Goal: Information Seeking & Learning: Check status

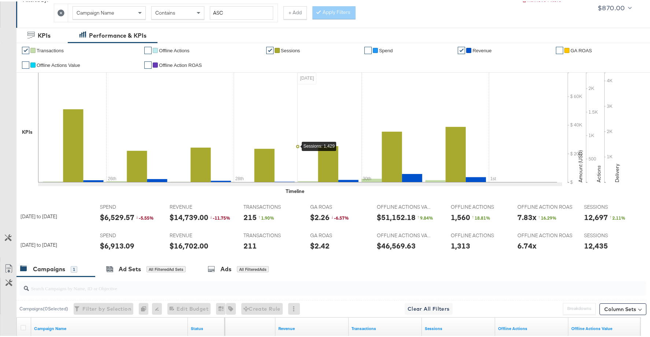
scroll to position [97, 0]
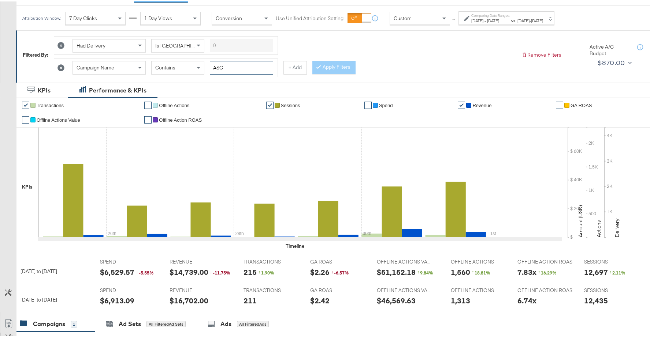
drag, startPoint x: 227, startPoint y: 65, endPoint x: 207, endPoint y: 65, distance: 20.5
click at [207, 65] on div "Campaign Name Contains ASC" at bounding box center [172, 67] width 201 height 14
type input "v"
type input "creatine"
click at [330, 70] on button "Apply Filters" at bounding box center [333, 66] width 43 height 13
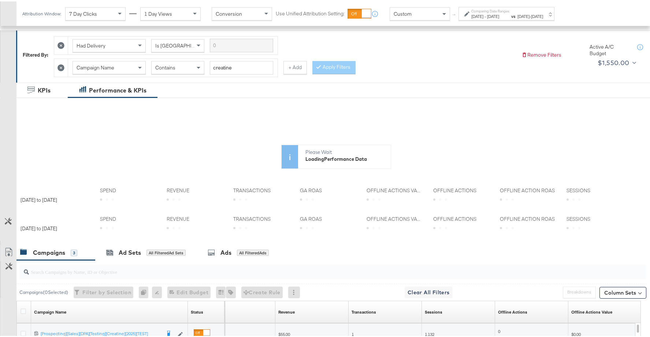
scroll to position [201, 0]
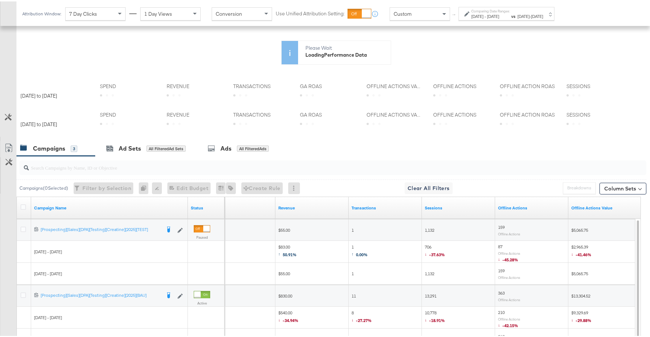
click at [419, 19] on div "Custom" at bounding box center [419, 12] width 60 height 13
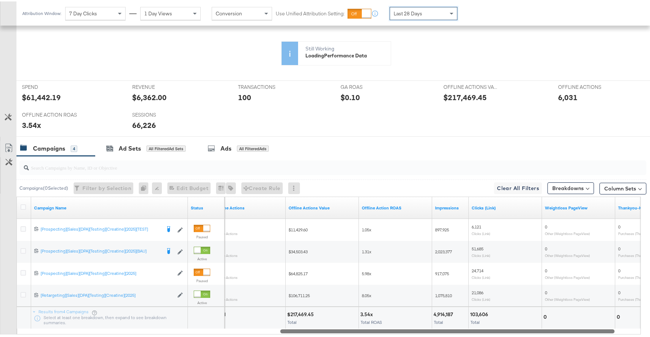
scroll to position [272, 0]
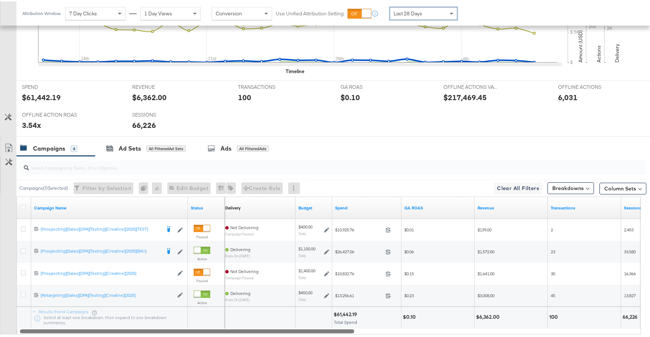
drag, startPoint x: 401, startPoint y: 328, endPoint x: 361, endPoint y: 314, distance: 41.9
click at [361, 314] on div "Campaign Name Status Delivery Sorting Unavailable Budget Spend GA ROAS Revenue …" at bounding box center [328, 264] width 624 height 138
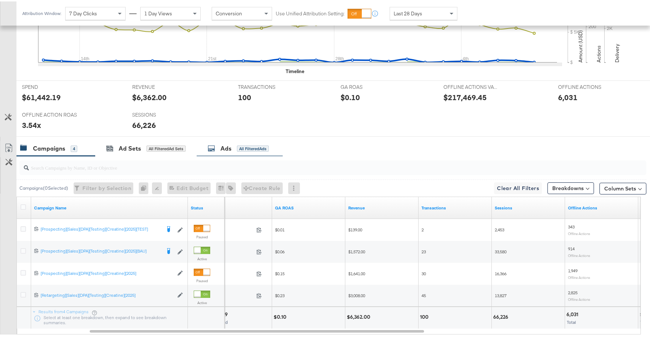
click at [246, 143] on div "Ads All Filtered Ads" at bounding box center [238, 147] width 61 height 8
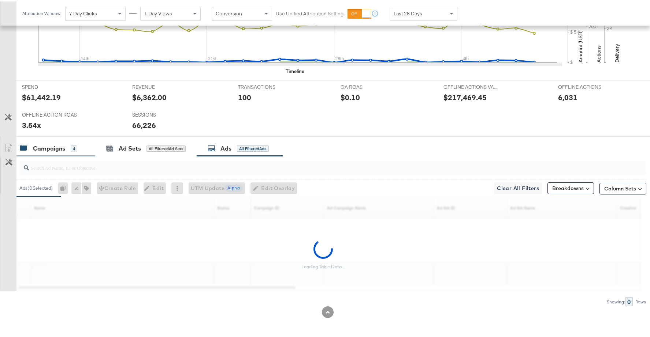
click at [61, 151] on div "Campaigns" at bounding box center [49, 147] width 32 height 8
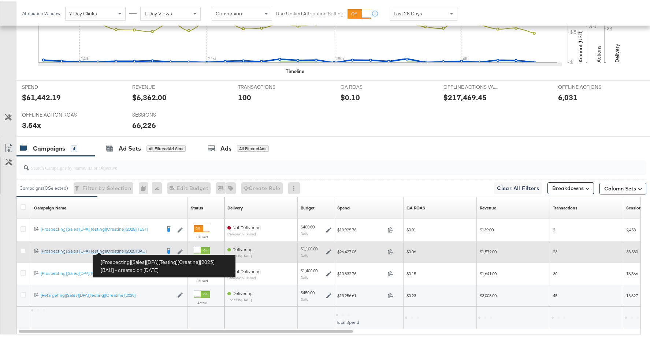
click at [120, 250] on div "[Prospecting][Sales][DPA][Testing][Creatine][2025][BAU] [Prospecting][Sales][DP…" at bounding box center [101, 250] width 120 height 6
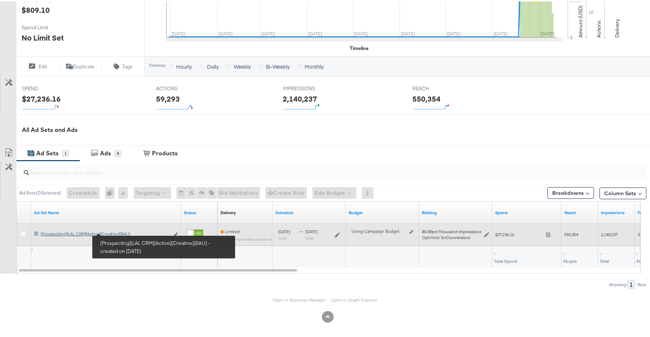
scroll to position [223, 0]
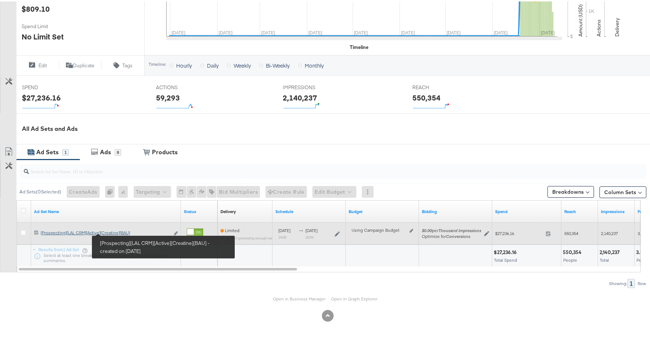
click at [119, 231] on div "[Prospecting][LAL CRM][Active][Creatine][BAU] [Prospecting][LAL CRM][Active][Cr…" at bounding box center [105, 232] width 129 height 6
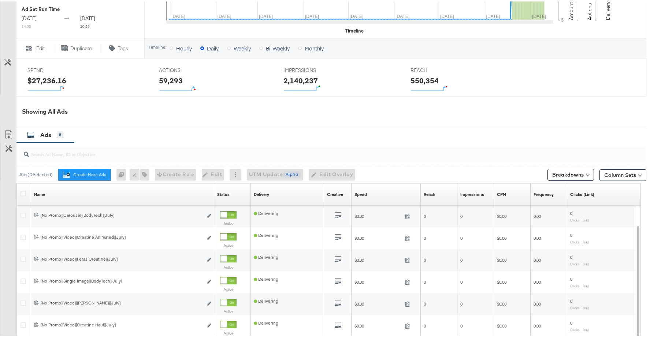
scroll to position [353, 0]
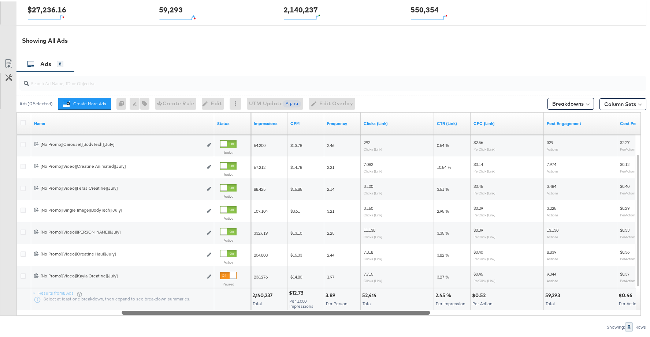
drag, startPoint x: 292, startPoint y: 314, endPoint x: 386, endPoint y: 315, distance: 94.1
click at [386, 315] on div "Ads ( 0 Selected) Create More Ads Create more ads for this ad set 0 Rename 0 ad…" at bounding box center [323, 200] width 646 height 260
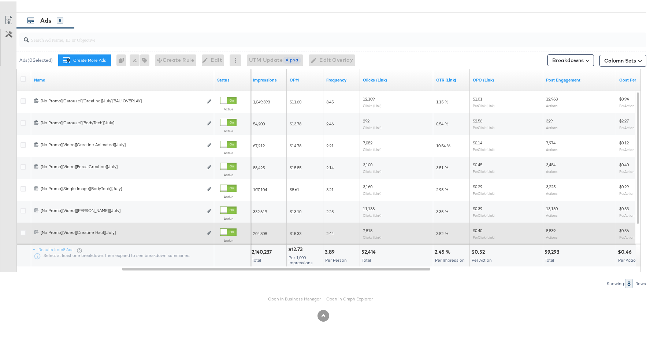
scroll to position [0, 0]
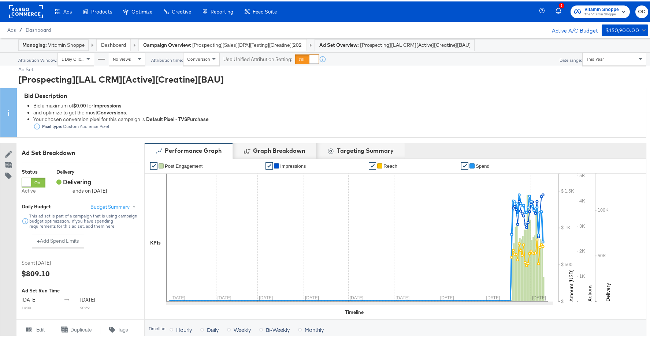
click at [117, 44] on link "Dashboard" at bounding box center [113, 43] width 25 height 7
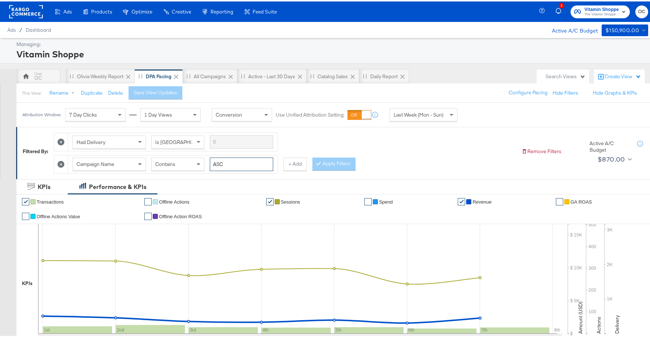
drag, startPoint x: 232, startPoint y: 163, endPoint x: 205, endPoint y: 162, distance: 27.5
click at [205, 162] on div "Campaign Name Contains ASC" at bounding box center [172, 163] width 201 height 14
type input "creatine"
click at [333, 160] on button "Apply Filters" at bounding box center [333, 162] width 43 height 13
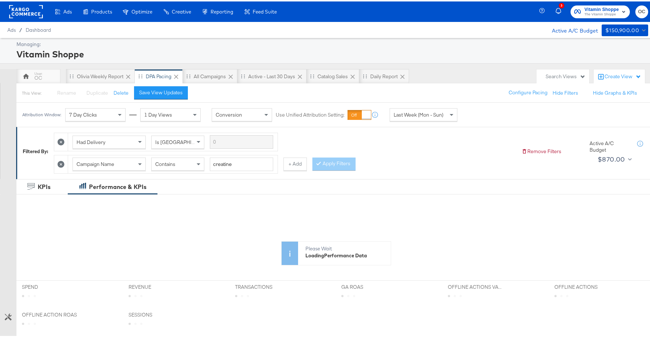
click at [432, 118] on div "Last Week (Mon - Sun)" at bounding box center [423, 113] width 67 height 12
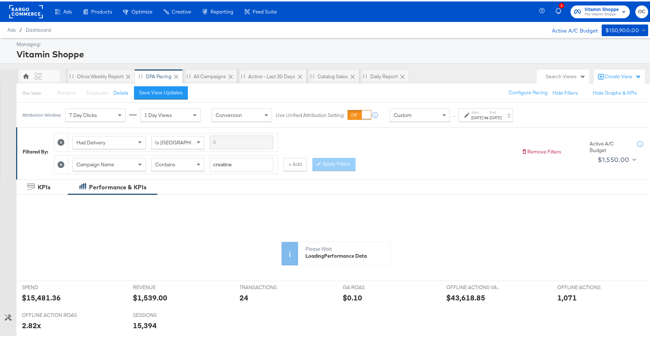
click at [473, 120] on div "Start: Sep 9th 2025 to End: Sep 9th 2025" at bounding box center [485, 114] width 55 height 14
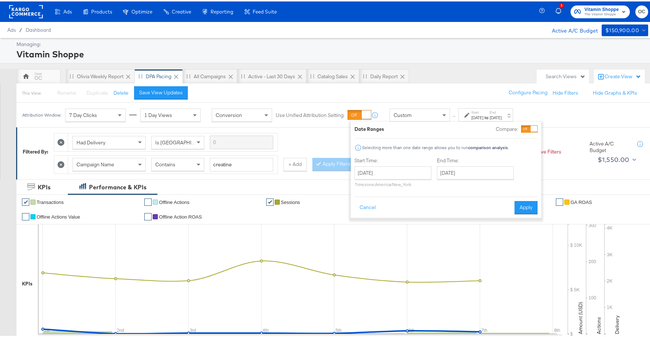
click at [403, 163] on div "Start Time: September 9th 2025 ‹ September 2025 › Su Mo Tu We Th Fr Sa 31 1 2 3…" at bounding box center [392, 172] width 77 height 33
click at [401, 168] on input "[DATE]" at bounding box center [392, 171] width 77 height 13
click at [365, 192] on th "‹" at bounding box center [362, 187] width 12 height 12
click at [391, 238] on td "19" at bounding box center [387, 239] width 12 height 10
type input "August 19th 2025"
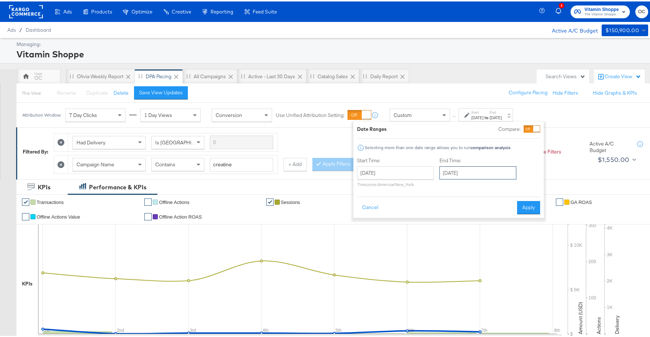
click at [488, 175] on input "[DATE]" at bounding box center [477, 171] width 77 height 13
click at [512, 211] on td "5" at bounding box center [510, 208] width 12 height 10
type input "September 5th 2025"
click at [535, 208] on button "Apply" at bounding box center [528, 206] width 23 height 13
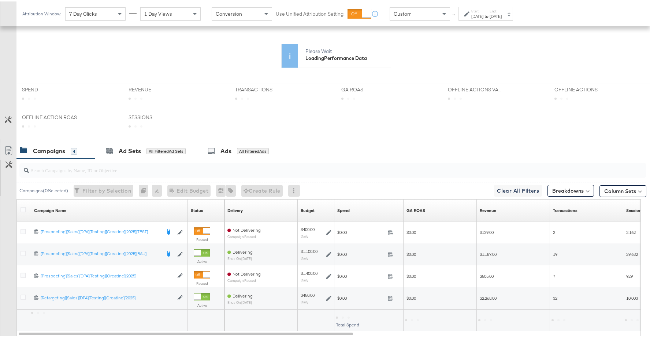
scroll to position [201, 0]
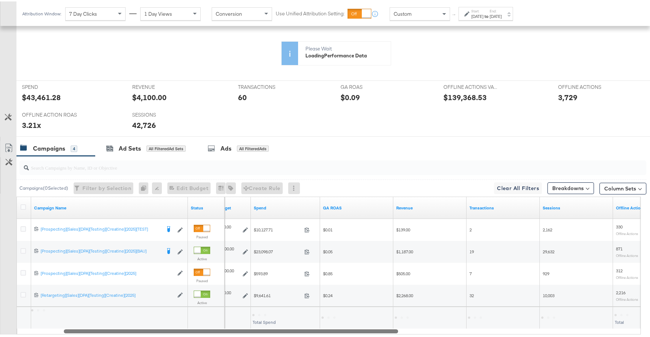
drag, startPoint x: 310, startPoint y: 330, endPoint x: 357, endPoint y: 332, distance: 47.2
click at [358, 331] on div at bounding box center [231, 330] width 334 height 6
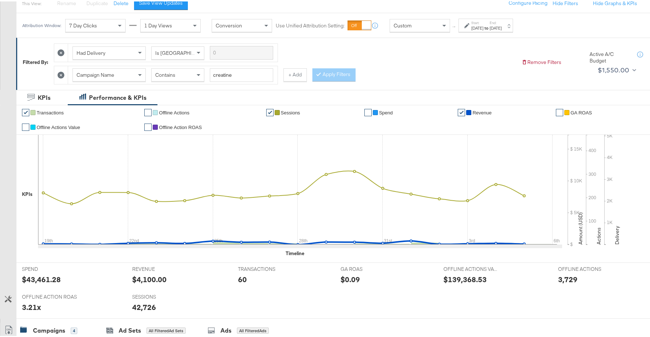
scroll to position [0, 0]
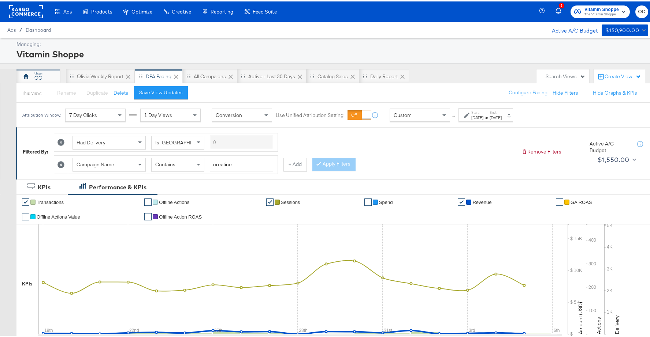
click at [42, 78] on div "OC" at bounding box center [38, 75] width 44 height 15
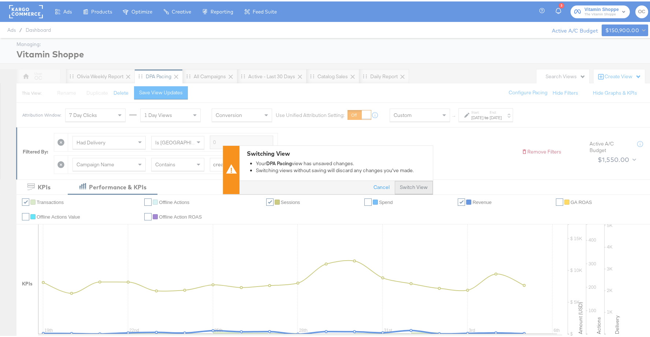
click at [414, 188] on button "Switch View" at bounding box center [414, 186] width 38 height 13
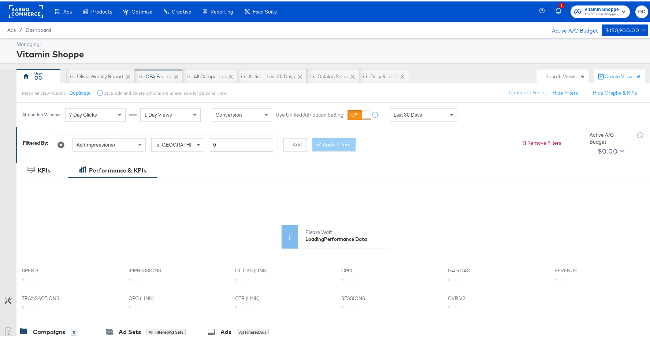
click at [159, 75] on div "DPA Pacing" at bounding box center [159, 75] width 26 height 7
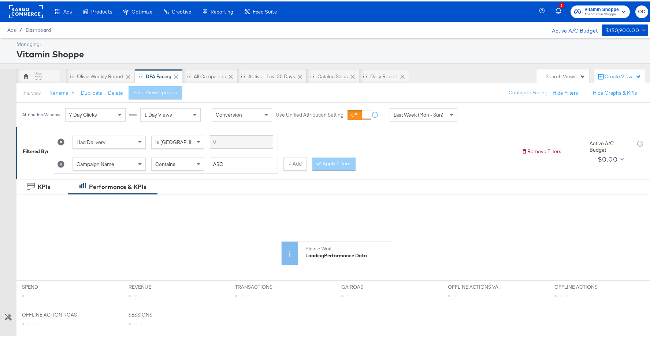
click at [422, 115] on span "Last Week (Mon - Sun)" at bounding box center [418, 113] width 50 height 7
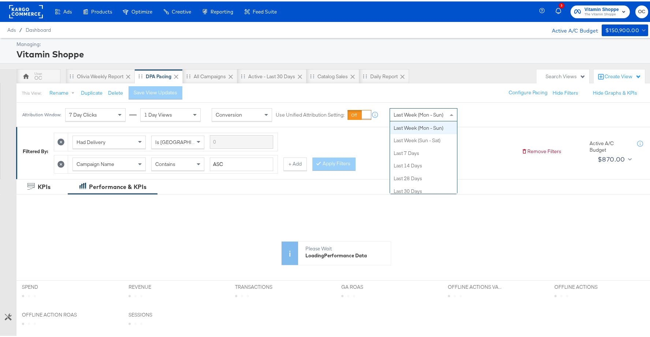
scroll to position [40, 0]
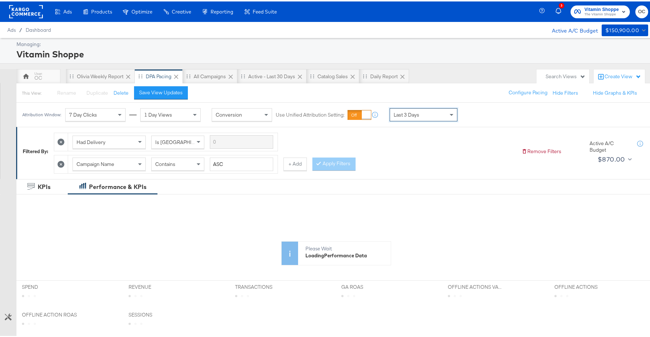
click at [440, 114] on div "Last 3 Days" at bounding box center [423, 113] width 67 height 12
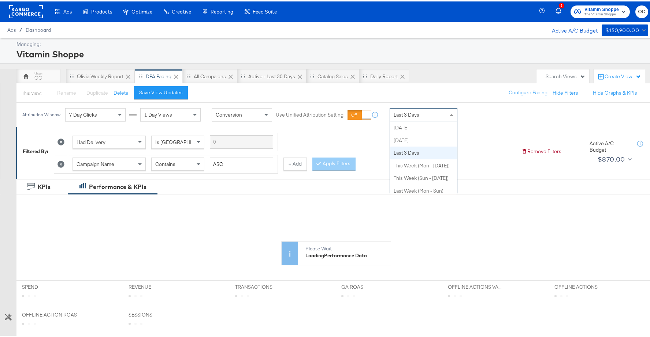
scroll to position [0, 0]
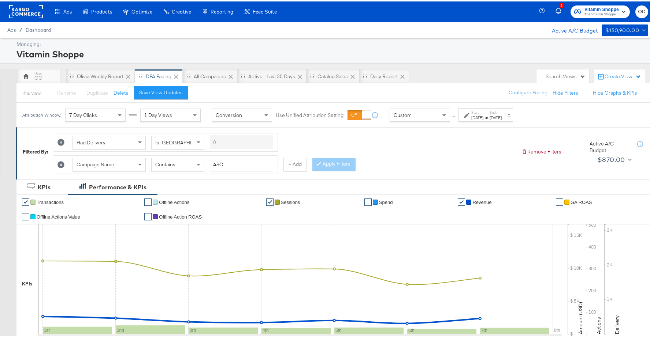
click at [501, 116] on div "[DATE]" at bounding box center [495, 116] width 12 height 6
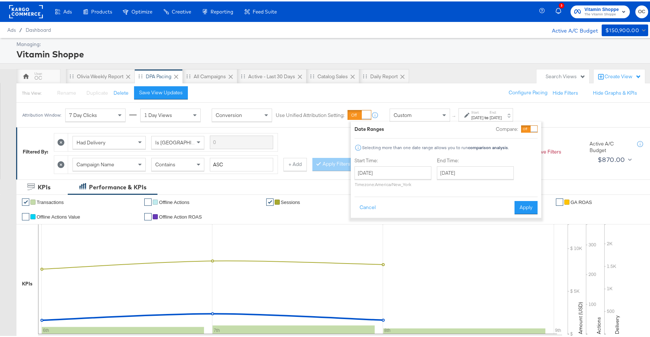
click at [527, 128] on div at bounding box center [529, 127] width 16 height 7
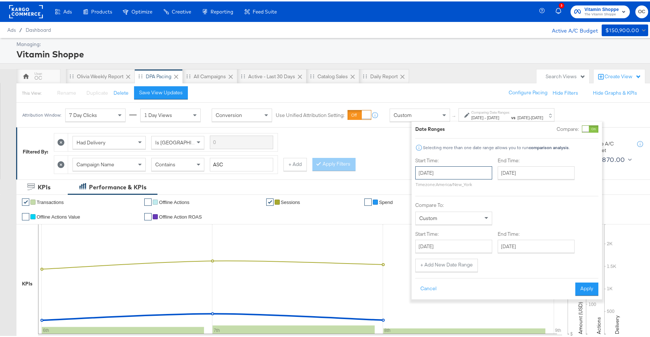
click at [466, 171] on input "[DATE]" at bounding box center [453, 171] width 77 height 13
click at [423, 188] on span "‹" at bounding box center [423, 186] width 11 height 11
click at [433, 247] on td "25" at bounding box center [436, 249] width 12 height 10
type input "August 25th 2025"
click at [529, 179] on div "End Time: September 9th 2025 ‹ September 2025 › Su Mo Tu We Th Fr Sa 31 1 2 3 4…" at bounding box center [540, 172] width 80 height 33
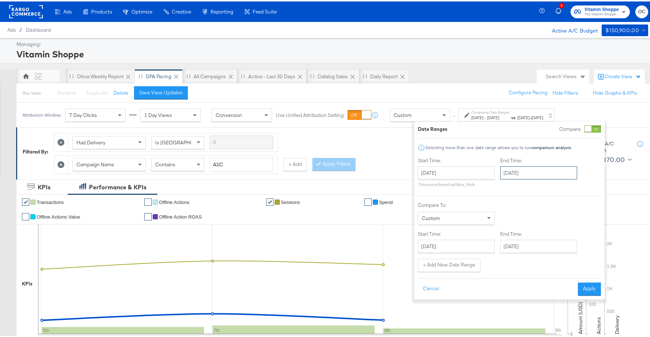
click at [529, 173] on input "[DATE]" at bounding box center [538, 171] width 77 height 13
click at [509, 190] on span "‹" at bounding box center [507, 186] width 11 height 11
click at [505, 257] on td "31" at bounding box center [508, 260] width 12 height 10
type input "[DATE]"
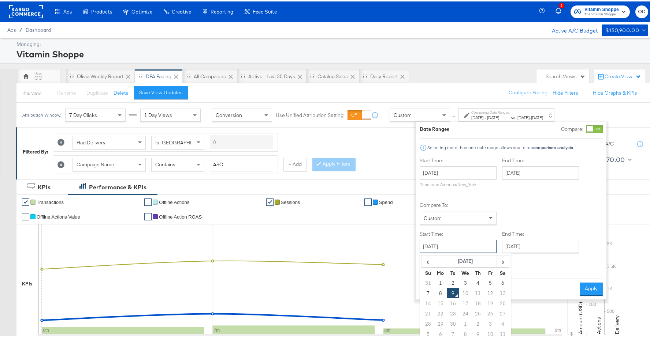
click at [471, 250] on input "[DATE]" at bounding box center [457, 245] width 77 height 13
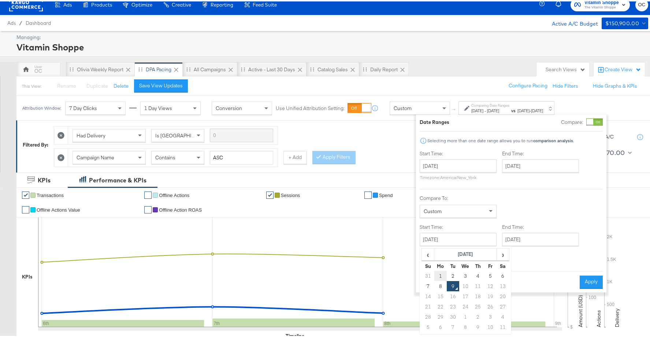
click at [440, 274] on td "1" at bounding box center [440, 275] width 12 height 10
type input "September 1st 2025"
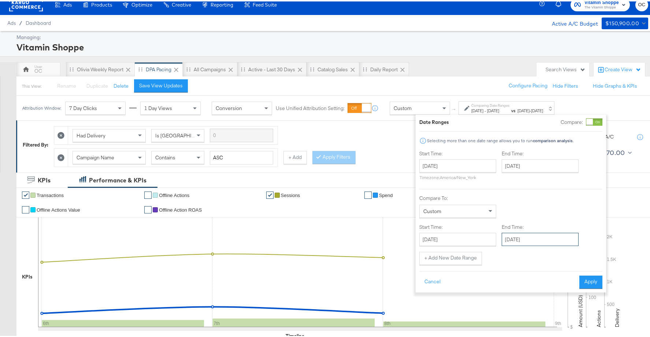
click at [535, 238] on input "[DATE]" at bounding box center [539, 238] width 77 height 13
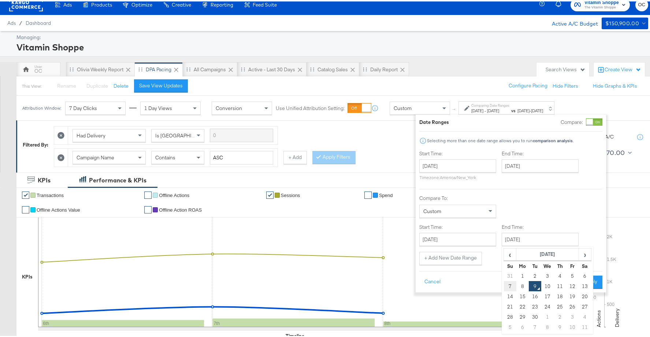
click at [511, 285] on td "7" at bounding box center [510, 285] width 12 height 10
type input "September 7th 2025"
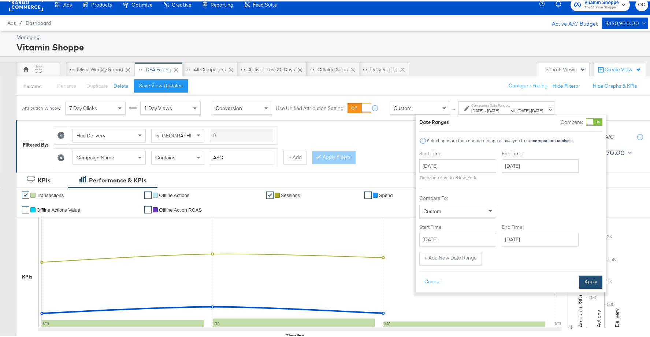
click at [584, 280] on button "Apply" at bounding box center [590, 280] width 23 height 13
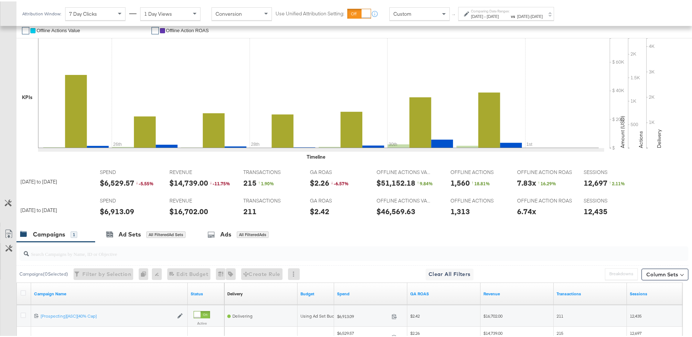
scroll to position [182, 0]
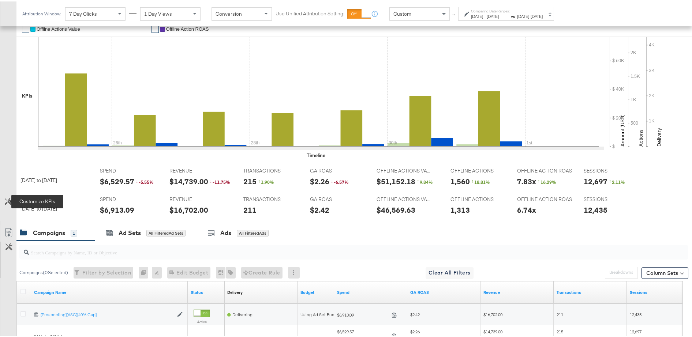
click at [7, 199] on icon at bounding box center [8, 200] width 7 height 7
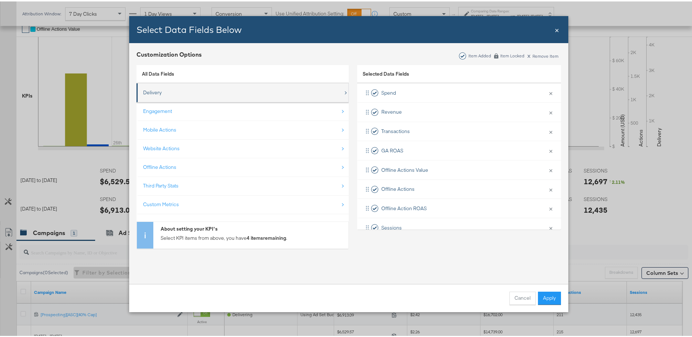
click at [233, 97] on div "Delivery" at bounding box center [243, 91] width 200 height 15
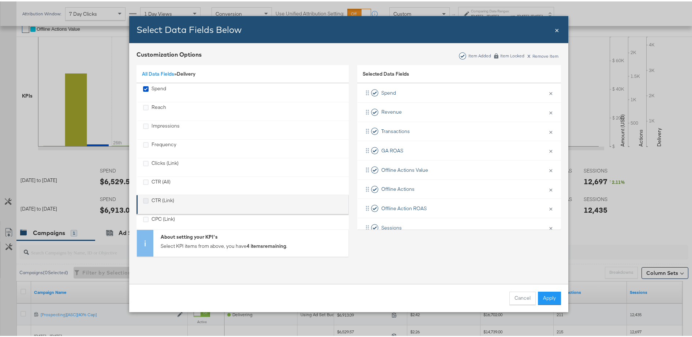
click at [145, 199] on icon "CTR (Link)" at bounding box center [145, 199] width 5 height 5
click at [0, 0] on input "CTR (Link)" at bounding box center [0, 0] width 0 height 0
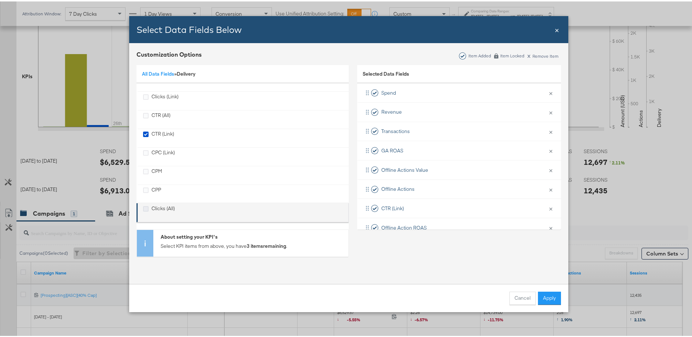
scroll to position [234, 0]
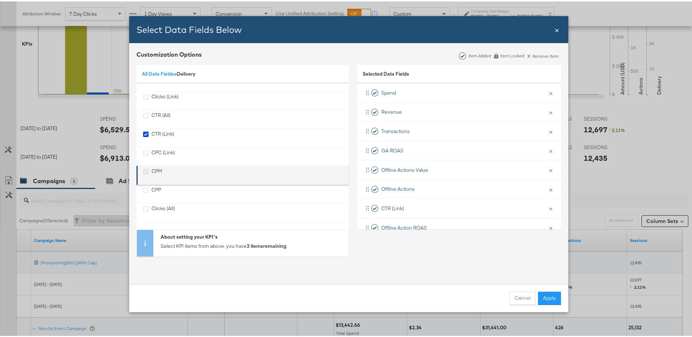
click at [143, 171] on icon "CPM" at bounding box center [145, 170] width 5 height 5
click at [0, 0] on input "CPM" at bounding box center [0, 0] width 0 height 0
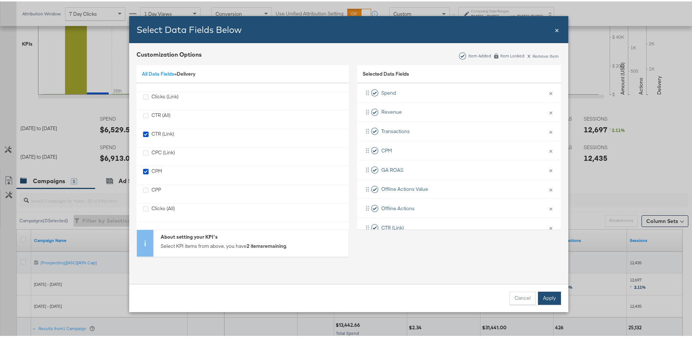
click at [547, 299] on button "Apply" at bounding box center [549, 297] width 23 height 13
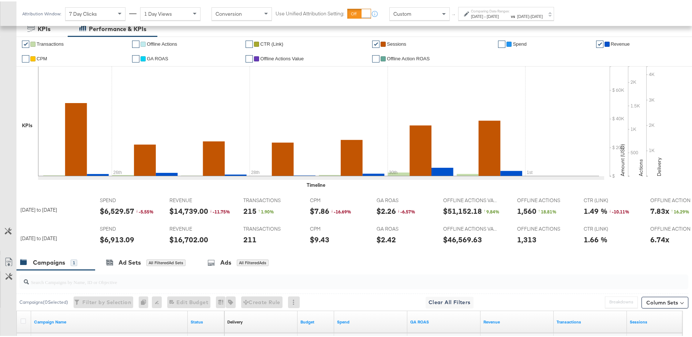
scroll to position [13, 0]
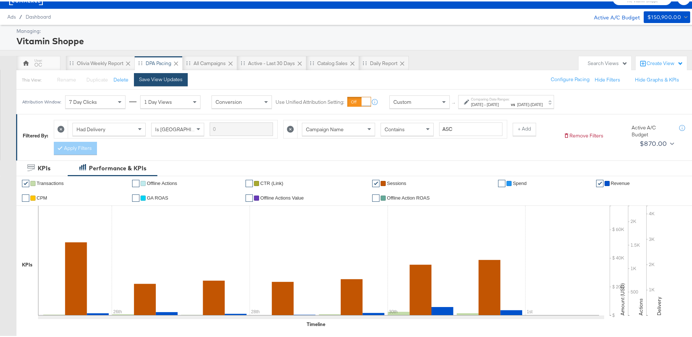
click at [161, 83] on button "Save View Updates" at bounding box center [161, 78] width 54 height 13
click at [499, 104] on span "[DATE]" at bounding box center [493, 102] width 12 height 5
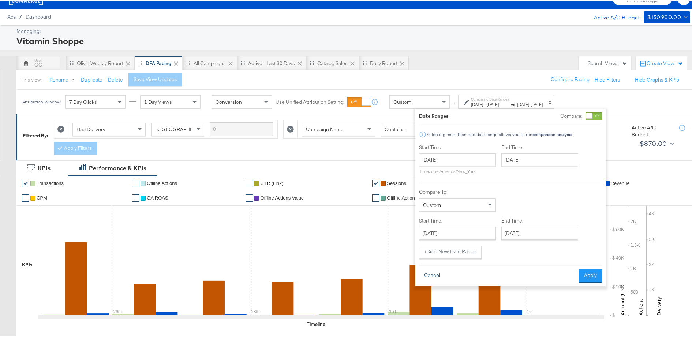
click at [428, 272] on button "Cancel" at bounding box center [432, 274] width 26 height 13
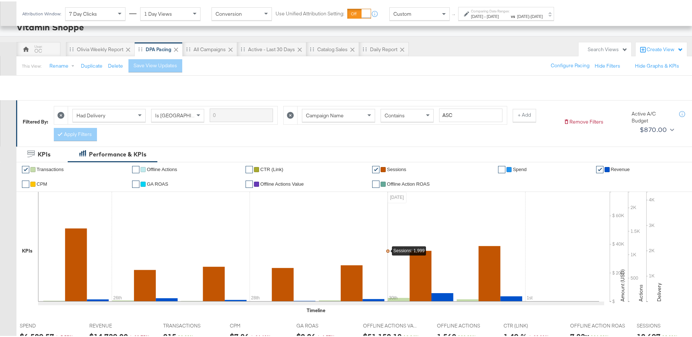
scroll to position [0, 0]
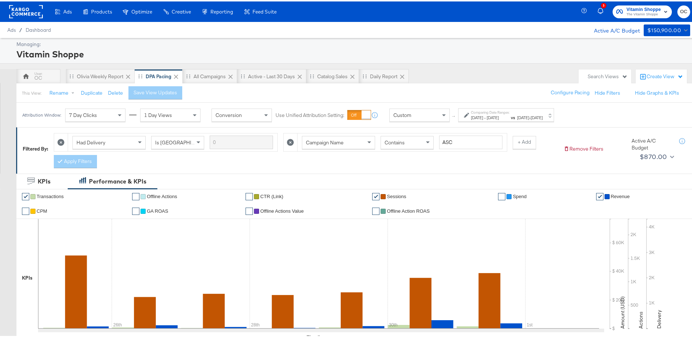
click at [28, 12] on rect at bounding box center [26, 10] width 34 height 13
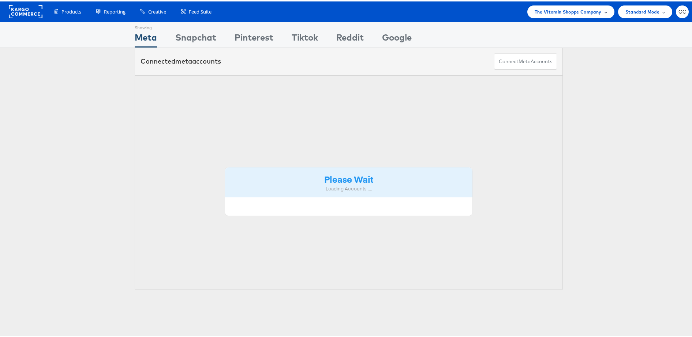
click at [574, 12] on span "The Vitamin Shoppe Company" at bounding box center [568, 11] width 67 height 8
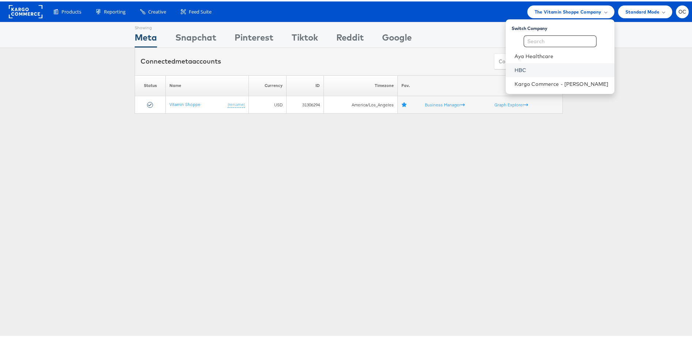
click at [531, 70] on link "HBC" at bounding box center [562, 68] width 94 height 7
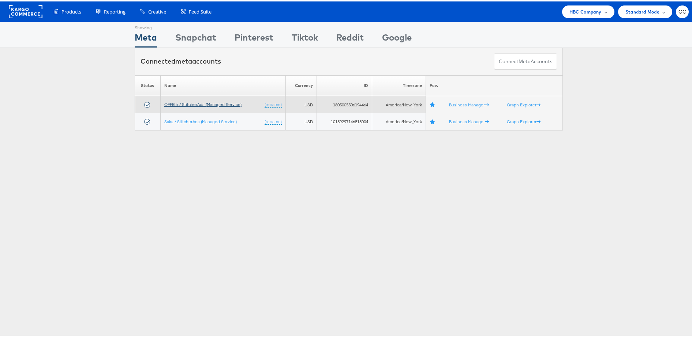
click at [196, 104] on link "OFF5th / StitcherAds (Managed Service)" at bounding box center [202, 102] width 77 height 5
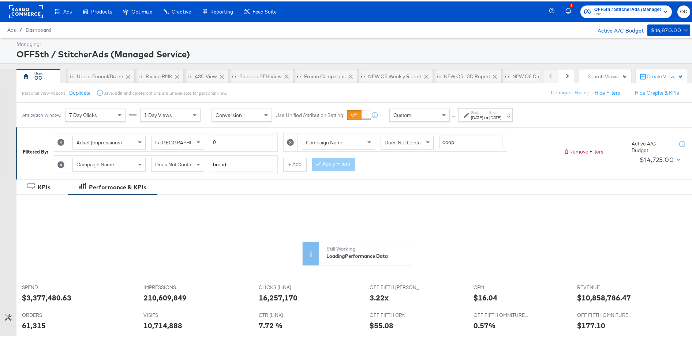
click at [501, 116] on div "[DATE]" at bounding box center [495, 116] width 12 height 6
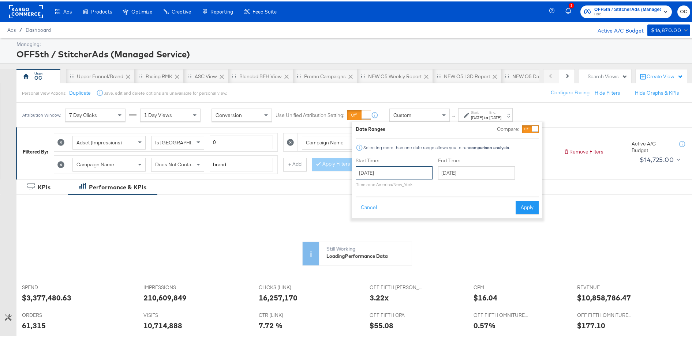
click at [417, 171] on input "[DATE]" at bounding box center [394, 171] width 77 height 13
click at [438, 190] on span "›" at bounding box center [438, 186] width 11 height 11
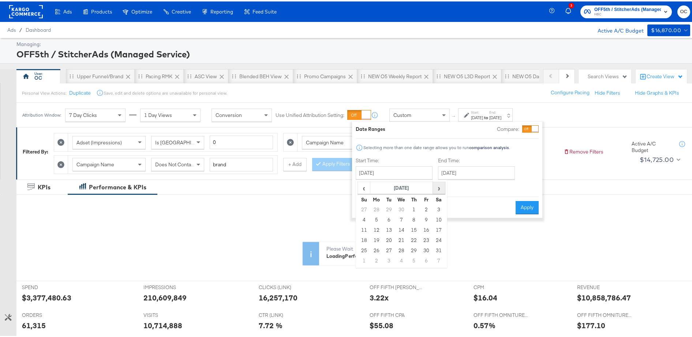
click at [438, 190] on span "›" at bounding box center [438, 186] width 11 height 11
click at [368, 188] on span "‹" at bounding box center [363, 186] width 11 height 11
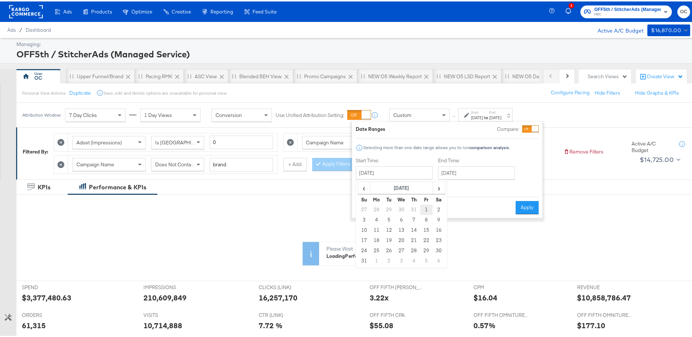
click at [423, 210] on td "1" at bounding box center [426, 208] width 12 height 10
type input "[DATE]"
click at [483, 179] on div "End Time: [DATE] ‹ [DATE] › Su Mo Tu We Th Fr Sa 27 28 29 30 31 1 2 3 4 5 6 7 8…" at bounding box center [478, 172] width 80 height 33
click at [523, 205] on button "Apply" at bounding box center [527, 206] width 23 height 13
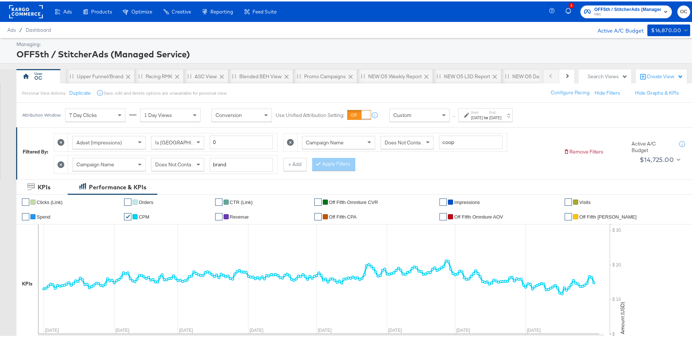
click at [64, 164] on icon at bounding box center [60, 163] width 7 height 7
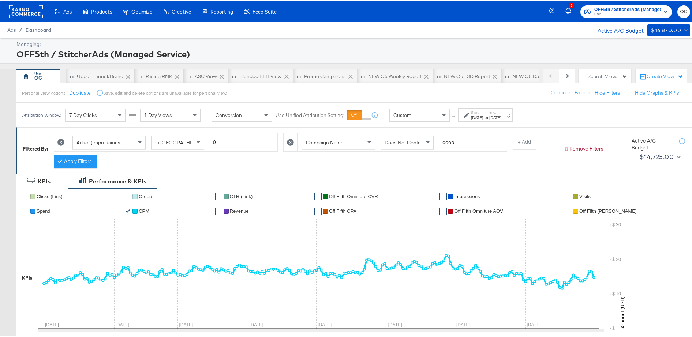
click at [98, 161] on div "Adset (Impressions) Is Greater Than 0 Campaign Name Does Not Contain coop + Add…" at bounding box center [306, 147] width 504 height 39
click at [87, 160] on button "Apply Filters" at bounding box center [75, 160] width 43 height 13
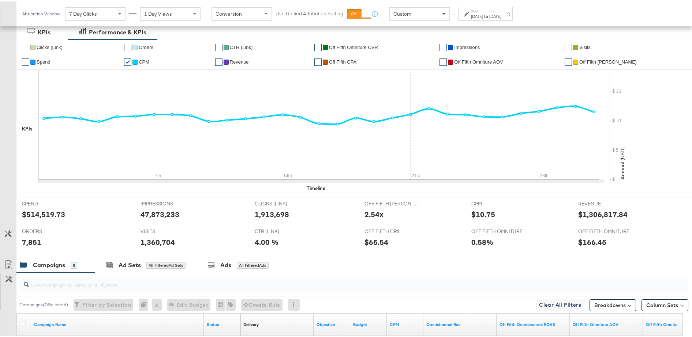
scroll to position [376, 0]
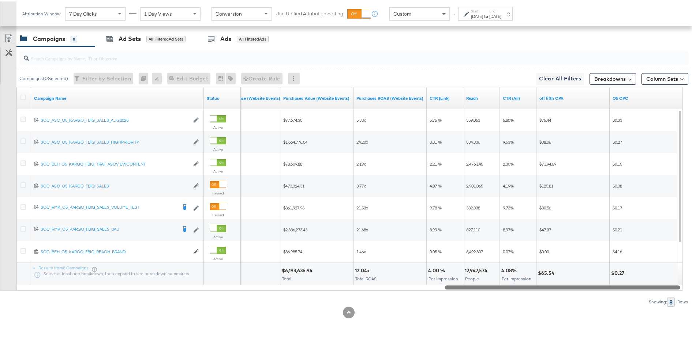
drag, startPoint x: 241, startPoint y: 285, endPoint x: 676, endPoint y: 293, distance: 434.5
click at [676, 293] on div "Campaigns ( 0 Selected) Filter by Selection Filter 0 campaigns 0 Rename 0 campa…" at bounding box center [344, 175] width 688 height 260
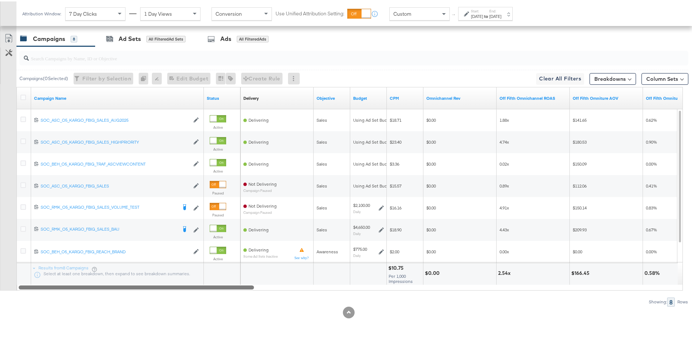
drag, startPoint x: 636, startPoint y: 285, endPoint x: 184, endPoint y: 262, distance: 452.6
click at [184, 262] on div "Campaign Name Status Delivery Sorting Unavailable Objective Budget CPM Omnichan…" at bounding box center [349, 188] width 666 height 204
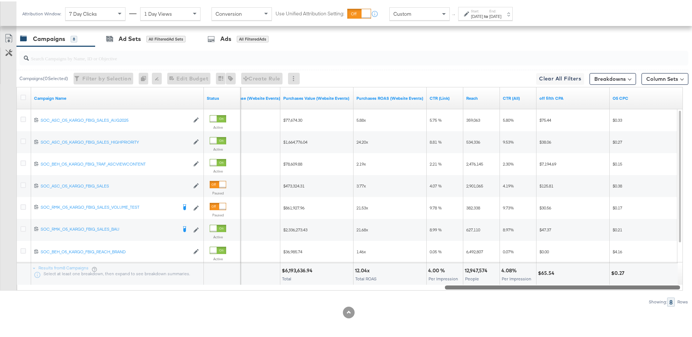
drag, startPoint x: 254, startPoint y: 286, endPoint x: 631, endPoint y: 277, distance: 376.7
click at [631, 277] on div "Campaign Name Status Cost Per Purchase (Website Events) Purchases Value (Websit…" at bounding box center [349, 188] width 666 height 204
click at [489, 16] on strong "to" at bounding box center [486, 14] width 6 height 5
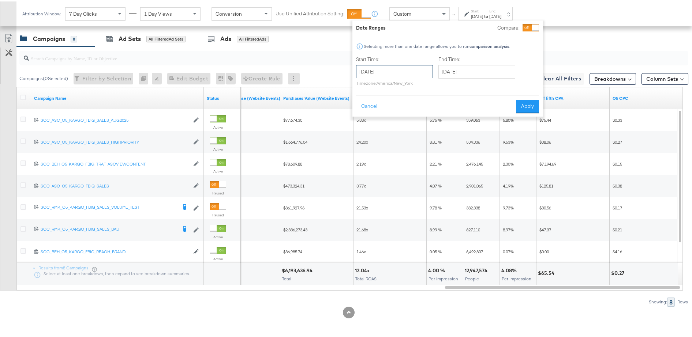
click at [419, 69] on input "[DATE]" at bounding box center [394, 70] width 77 height 13
click at [524, 30] on div "Date Ranges Compare: Selecting more than one date range allows you to run compa…" at bounding box center [447, 67] width 183 height 89
click at [532, 27] on div at bounding box center [535, 26] width 7 height 7
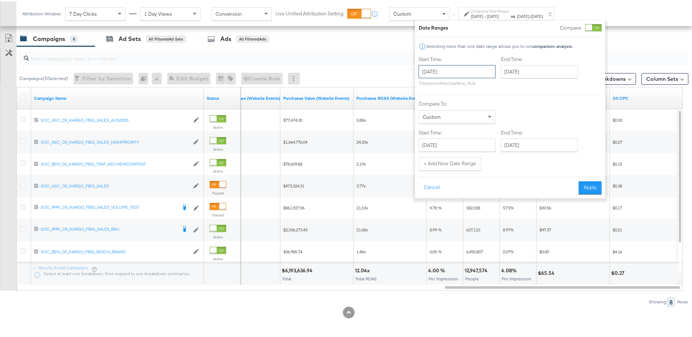
click at [447, 74] on input "[DATE]" at bounding box center [457, 70] width 77 height 13
click at [431, 83] on span "‹" at bounding box center [426, 85] width 11 height 11
drag, startPoint x: 462, startPoint y: 145, endPoint x: 468, endPoint y: 141, distance: 7.8
click at [462, 145] on td "30" at bounding box center [464, 148] width 12 height 10
type input "[DATE]"
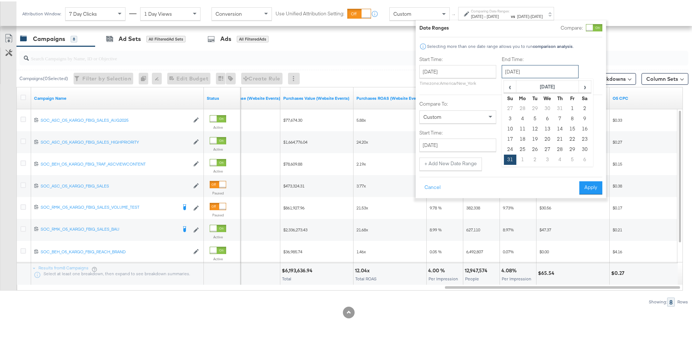
click at [538, 75] on input "[DATE]" at bounding box center [540, 70] width 77 height 13
click at [583, 87] on span "›" at bounding box center [584, 85] width 11 height 11
click at [525, 119] on td "8" at bounding box center [522, 117] width 12 height 10
type input "[DATE]"
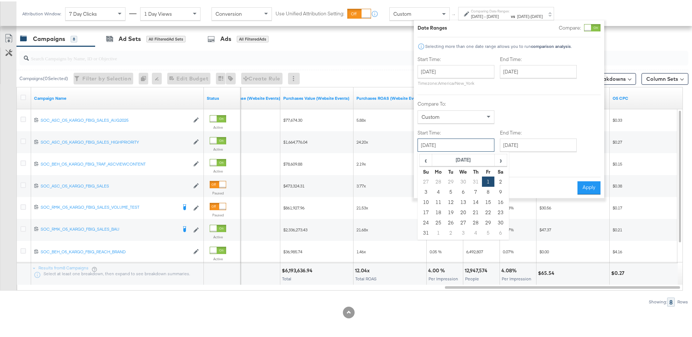
click at [484, 147] on input "[DATE]" at bounding box center [456, 143] width 77 height 13
click at [427, 163] on span "‹" at bounding box center [425, 158] width 11 height 11
click at [448, 180] on td "1" at bounding box center [451, 180] width 12 height 10
type input "[DATE]"
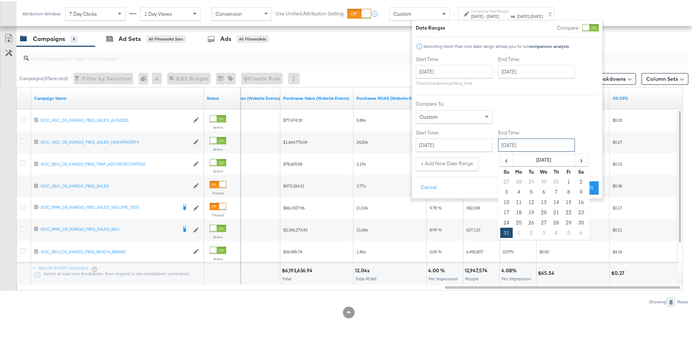
click at [531, 146] on input "[DATE]" at bounding box center [536, 143] width 77 height 13
click at [509, 161] on span "‹" at bounding box center [506, 158] width 11 height 11
click at [527, 220] on td "29" at bounding box center [531, 221] width 12 height 10
type input "[DATE]"
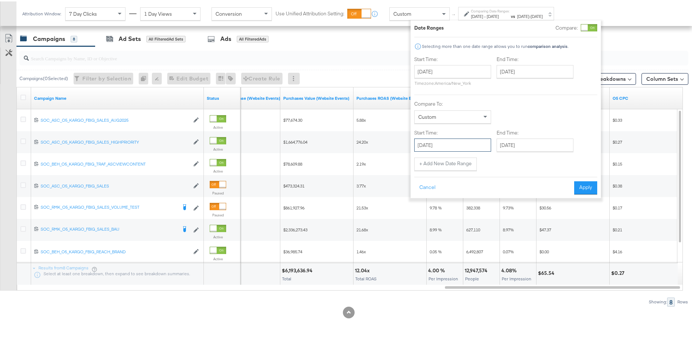
click at [465, 147] on input "[DATE]" at bounding box center [452, 143] width 77 height 13
click at [426, 162] on span "‹" at bounding box center [422, 158] width 11 height 11
click at [436, 231] on td "30" at bounding box center [435, 232] width 12 height 10
type input "[DATE]"
click at [592, 187] on button "Apply" at bounding box center [589, 186] width 23 height 13
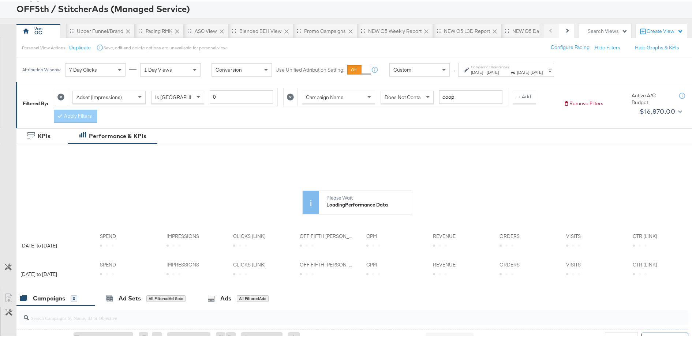
scroll to position [39, 0]
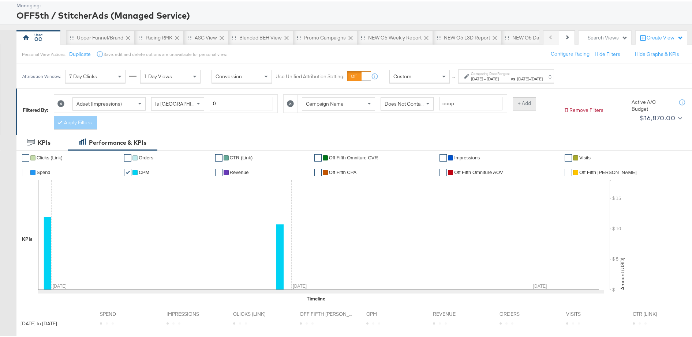
click at [520, 107] on button "+ Add" at bounding box center [524, 102] width 23 height 13
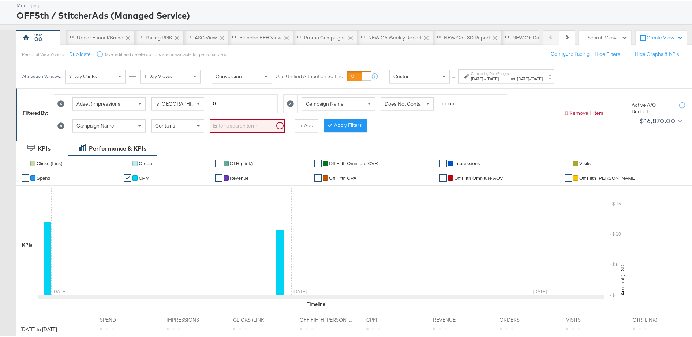
click at [250, 123] on input "search" at bounding box center [247, 125] width 75 height 14
type input "asc"
click at [345, 129] on button "Apply Filters" at bounding box center [333, 124] width 43 height 13
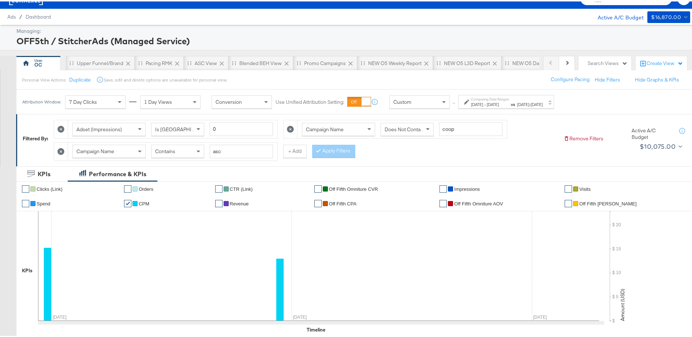
scroll to position [0, 0]
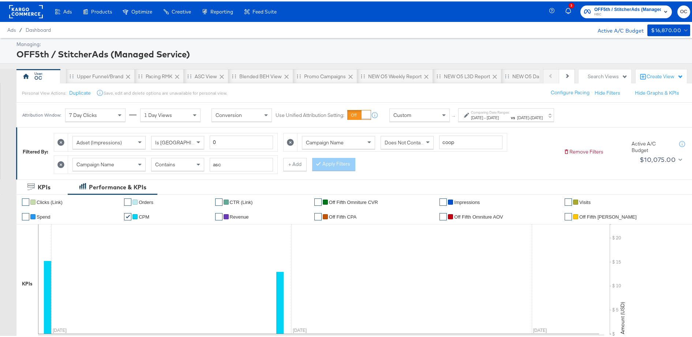
drag, startPoint x: 302, startPoint y: 169, endPoint x: 289, endPoint y: 175, distance: 13.8
click at [302, 169] on button "+ Add" at bounding box center [294, 163] width 23 height 13
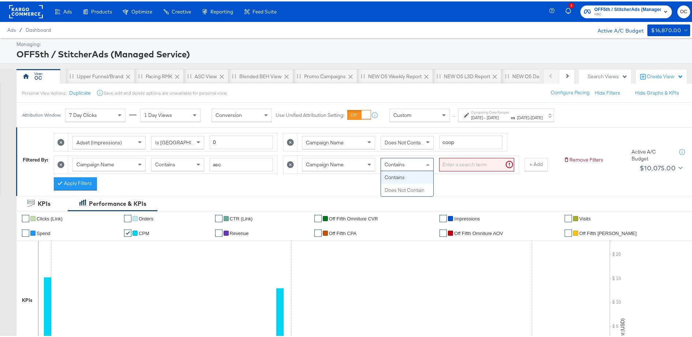
click at [381, 164] on div "Contains" at bounding box center [407, 163] width 52 height 12
click at [449, 165] on input "search" at bounding box center [476, 164] width 75 height 14
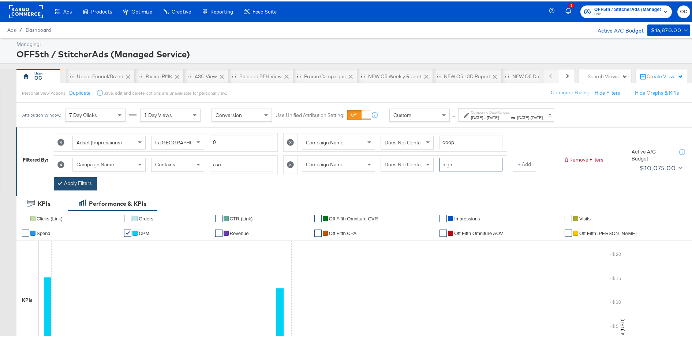
type input "high"
click at [70, 184] on button "Apply Filters" at bounding box center [75, 182] width 43 height 13
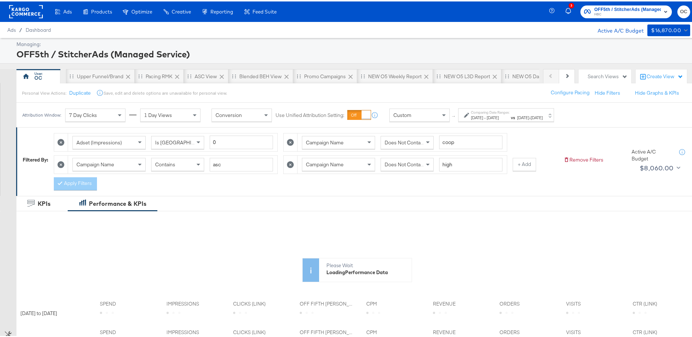
click at [526, 168] on button "+ Add" at bounding box center [524, 163] width 23 height 13
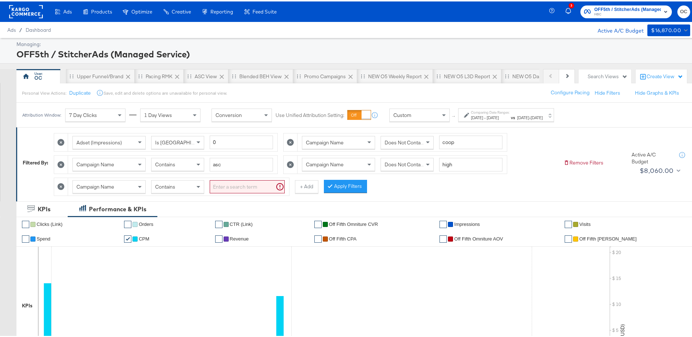
click at [166, 186] on span "Contains" at bounding box center [165, 185] width 20 height 7
click at [235, 185] on input "search" at bounding box center [247, 186] width 75 height 14
type input "view"
click at [326, 183] on button "Apply Filters" at bounding box center [333, 185] width 43 height 13
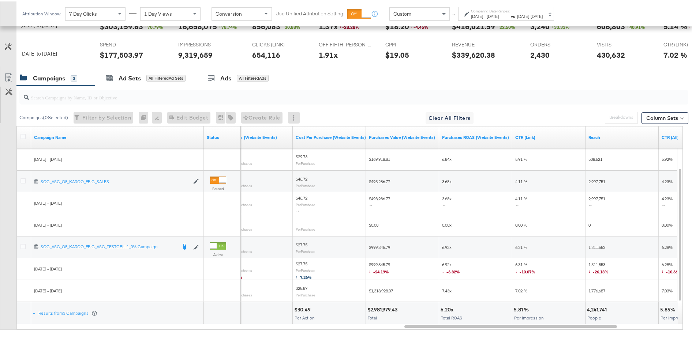
scroll to position [410, 0]
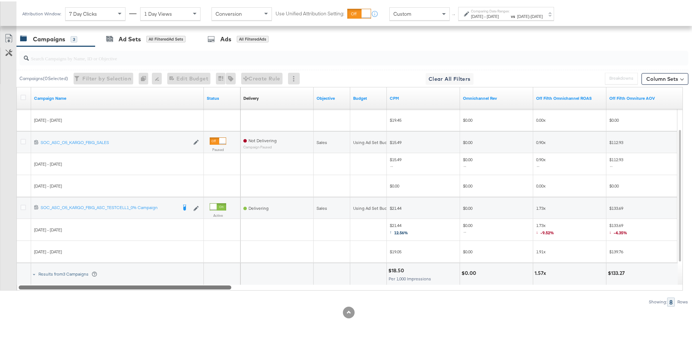
drag, startPoint x: 444, startPoint y: 285, endPoint x: 39, endPoint y: 269, distance: 405.5
click at [39, 269] on div "Campaign Name Status Delivery Sorting Unavailable Objective Budget CPM Omnichan…" at bounding box center [349, 188] width 666 height 204
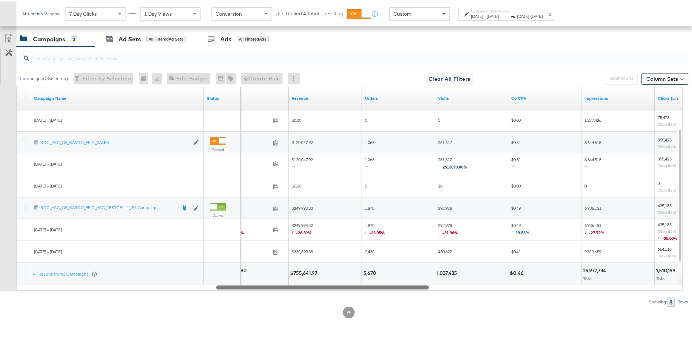
drag, startPoint x: 222, startPoint y: 286, endPoint x: 424, endPoint y: 261, distance: 203.6
click at [424, 261] on div "Campaign Name Status Spend Revenue Orders Visits O5 CPV Impressions Clicks (Lin…" at bounding box center [349, 188] width 666 height 204
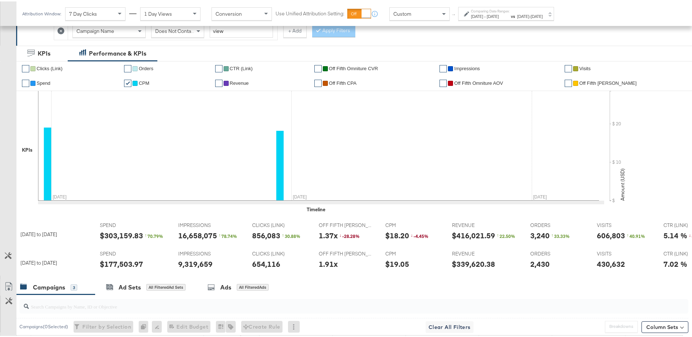
scroll to position [146, 0]
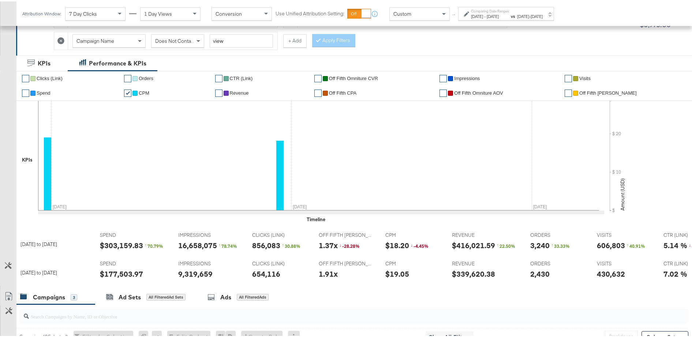
click at [528, 18] on div "Comparing Date Ranges: [DATE] - [DATE] vs [DATE] - [DATE]" at bounding box center [506, 12] width 96 height 14
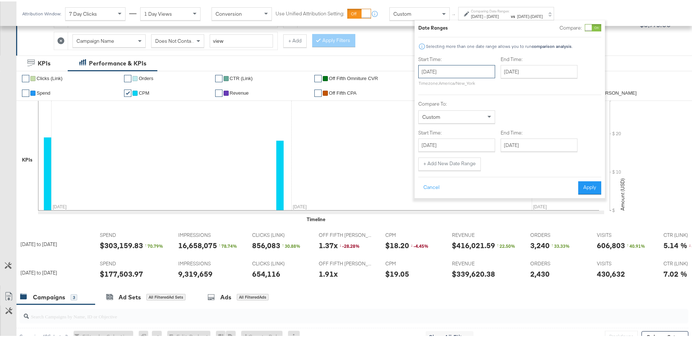
click at [461, 72] on input "[DATE]" at bounding box center [456, 70] width 77 height 13
click at [428, 87] on span "‹" at bounding box center [426, 85] width 11 height 11
click at [478, 120] on td "10" at bounding box center [476, 117] width 12 height 10
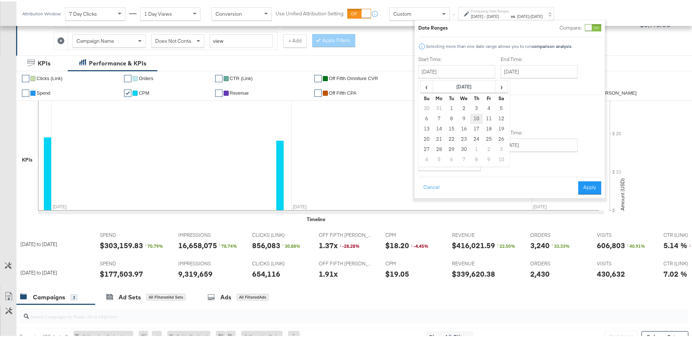
type input "[DATE]"
click at [543, 75] on input "[DATE]" at bounding box center [540, 70] width 77 height 13
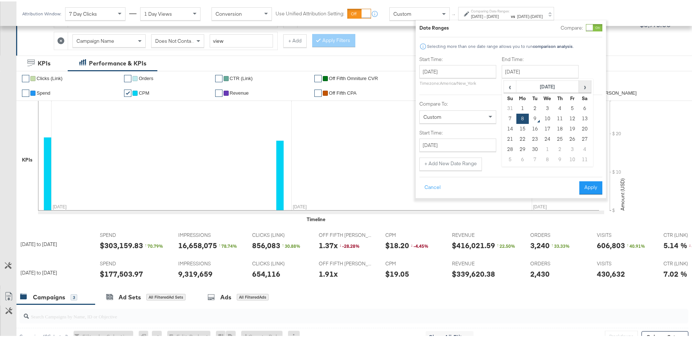
click at [583, 89] on span "›" at bounding box center [584, 85] width 11 height 11
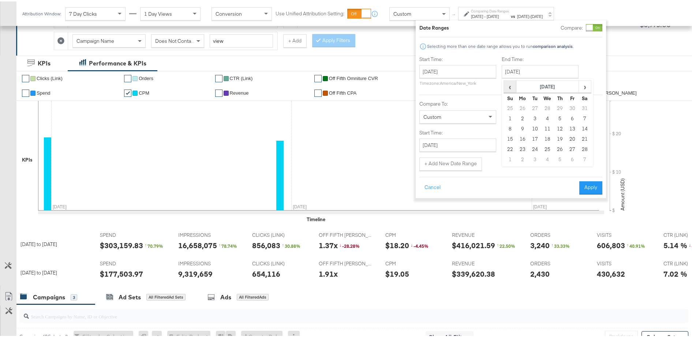
click at [511, 87] on span "‹" at bounding box center [509, 85] width 11 height 11
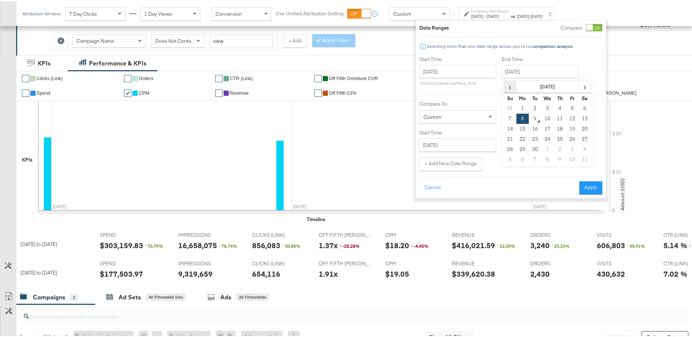
click at [511, 87] on span "‹" at bounding box center [509, 85] width 11 height 11
click at [589, 90] on span "›" at bounding box center [584, 85] width 11 height 11
click at [539, 149] on td "29" at bounding box center [535, 148] width 12 height 10
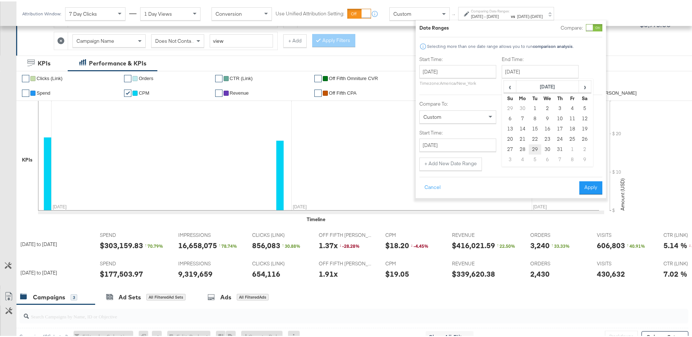
type input "[DATE]"
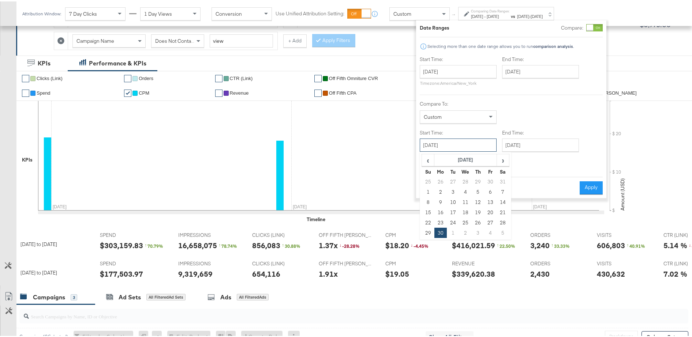
click at [488, 149] on input "[DATE]" at bounding box center [458, 143] width 77 height 13
click at [500, 161] on span "›" at bounding box center [502, 158] width 11 height 11
click at [462, 224] on td "30" at bounding box center [465, 221] width 12 height 10
type input "[DATE]"
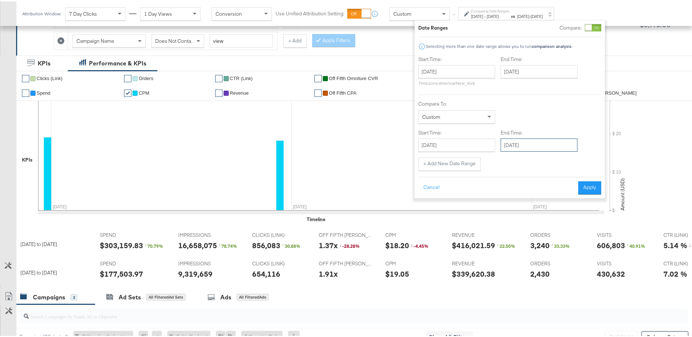
click at [552, 145] on input "[DATE]" at bounding box center [539, 143] width 77 height 13
click at [587, 160] on span "›" at bounding box center [583, 158] width 11 height 11
click at [582, 162] on span "›" at bounding box center [583, 158] width 11 height 11
click at [524, 193] on td "8" at bounding box center [521, 191] width 12 height 10
type input "[DATE]"
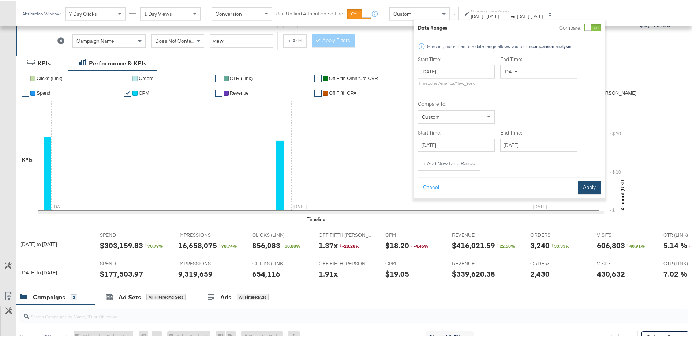
click at [586, 184] on button "Apply" at bounding box center [589, 186] width 23 height 13
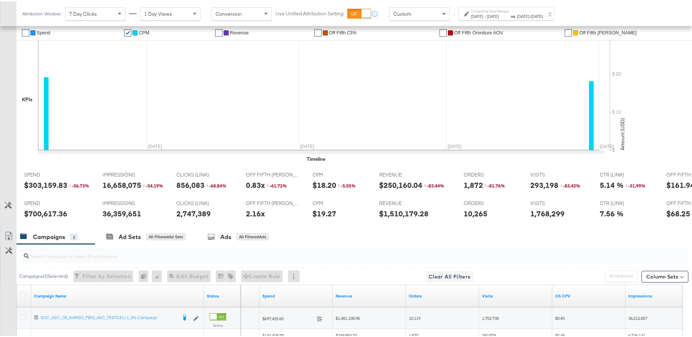
scroll to position [0, 8]
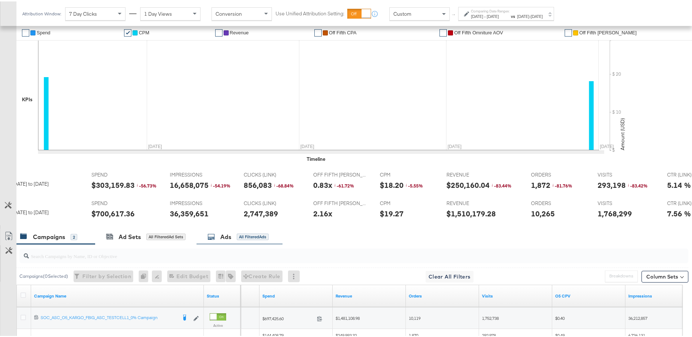
drag, startPoint x: 358, startPoint y: 228, endPoint x: 253, endPoint y: 236, distance: 105.3
click at [254, 236] on div "Campaigns 2 Ad Sets All Filtered Ad Sets Ads All Filtered Ads" at bounding box center [356, 236] width 681 height 16
click at [499, 16] on span "[DATE]" at bounding box center [493, 14] width 12 height 5
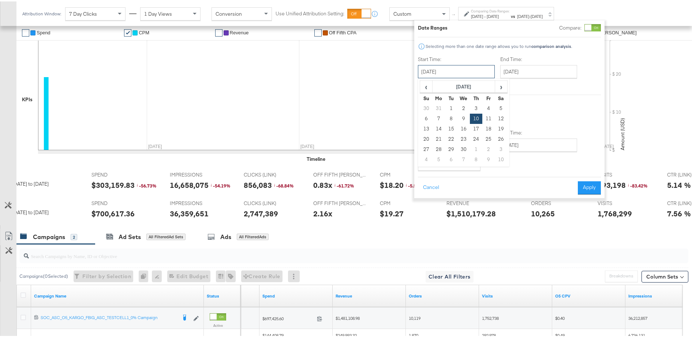
click at [478, 71] on input "[DATE]" at bounding box center [456, 70] width 77 height 13
click at [498, 90] on span "›" at bounding box center [501, 85] width 11 height 11
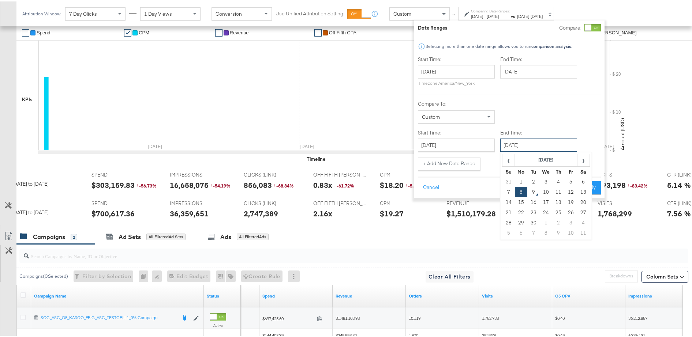
click at [526, 146] on input "[DATE]" at bounding box center [538, 143] width 77 height 13
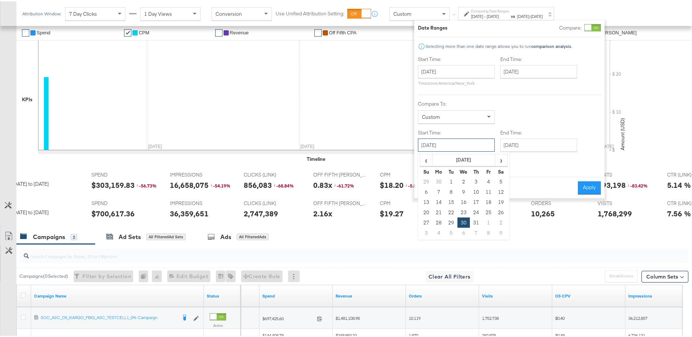
click at [480, 146] on input "[DATE]" at bounding box center [456, 143] width 77 height 13
click at [473, 73] on input "[DATE]" at bounding box center [456, 70] width 77 height 13
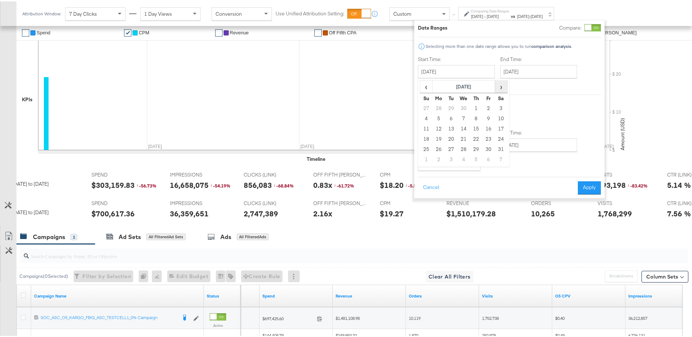
click at [496, 88] on span "›" at bounding box center [501, 85] width 11 height 11
click at [429, 87] on span "‹" at bounding box center [425, 85] width 11 height 11
click at [473, 107] on td "1" at bounding box center [476, 107] width 12 height 10
type input "[DATE]"
click at [586, 182] on button "Apply" at bounding box center [587, 186] width 23 height 13
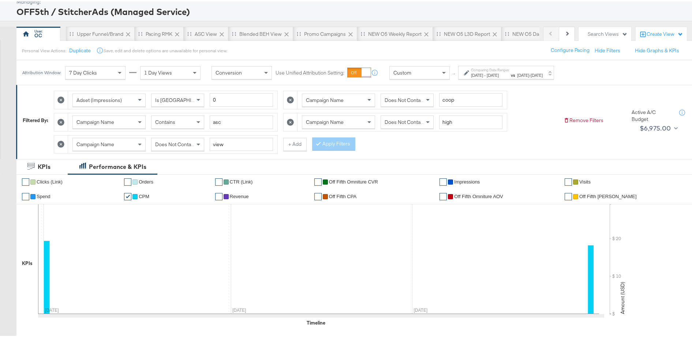
scroll to position [0, 0]
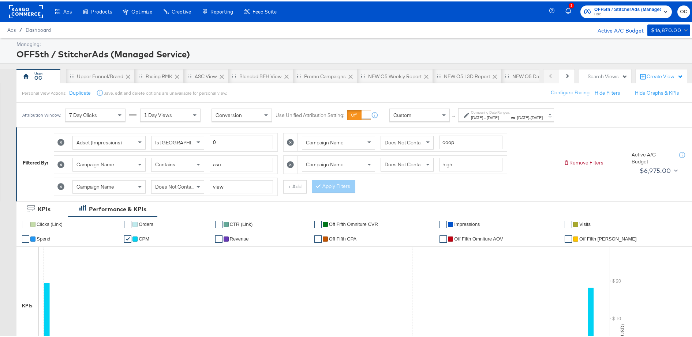
click at [499, 115] on span "[DATE]" at bounding box center [493, 115] width 12 height 5
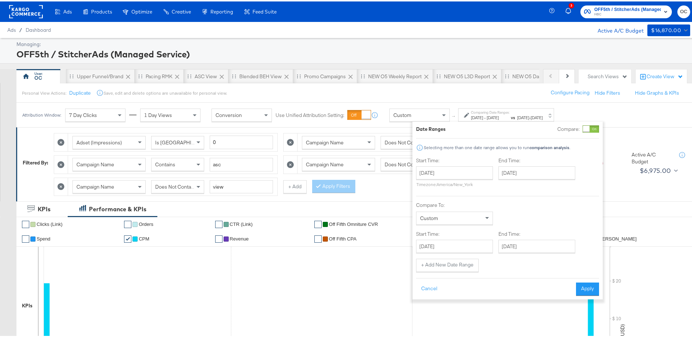
click at [591, 131] on div "Date Ranges Compare: Selecting more than one date range allows you to run compa…" at bounding box center [507, 209] width 183 height 171
click at [589, 130] on div at bounding box center [586, 127] width 7 height 7
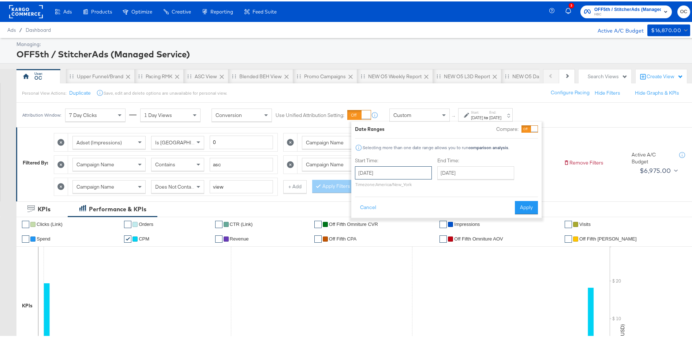
click at [408, 172] on input "[DATE]" at bounding box center [393, 171] width 77 height 13
click at [360, 184] on span "‹" at bounding box center [363, 186] width 11 height 11
click at [361, 187] on span "‹" at bounding box center [363, 186] width 11 height 11
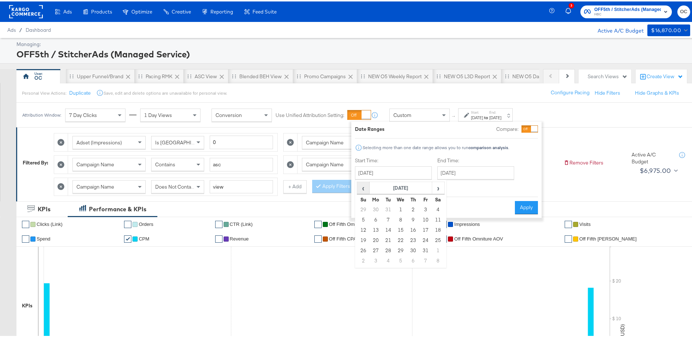
click at [361, 187] on span "‹" at bounding box center [363, 186] width 11 height 11
click at [389, 206] on td "1" at bounding box center [388, 208] width 12 height 10
type input "[DATE]"
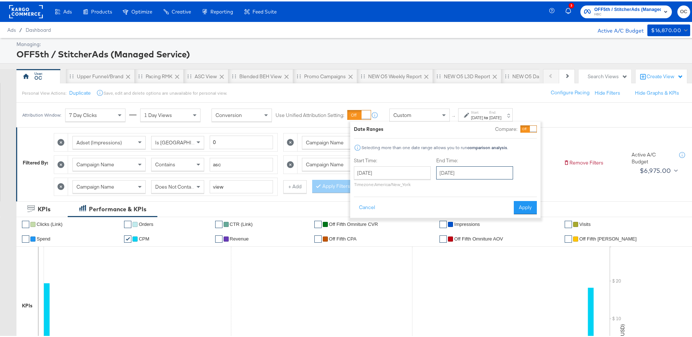
drag, startPoint x: 481, startPoint y: 173, endPoint x: 474, endPoint y: 177, distance: 8.0
click at [481, 173] on input "[DATE]" at bounding box center [474, 171] width 77 height 13
click at [449, 187] on span "‹" at bounding box center [444, 186] width 11 height 11
click at [448, 187] on span "‹" at bounding box center [444, 186] width 11 height 11
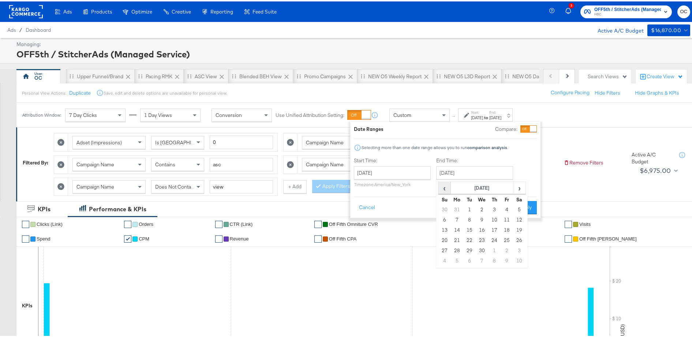
click at [448, 187] on span "‹" at bounding box center [444, 186] width 11 height 11
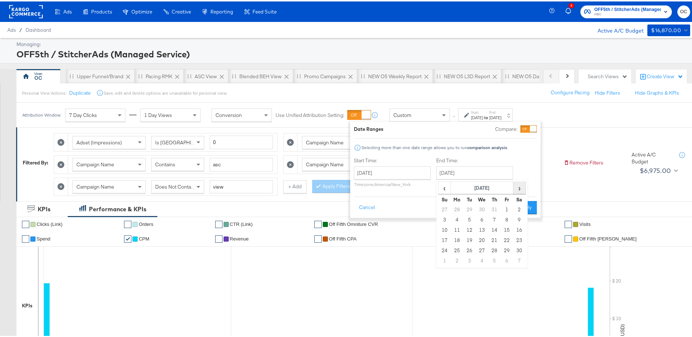
click at [524, 189] on span "›" at bounding box center [519, 186] width 11 height 11
click at [472, 257] on td "31" at bounding box center [469, 260] width 12 height 10
type input "[DATE]"
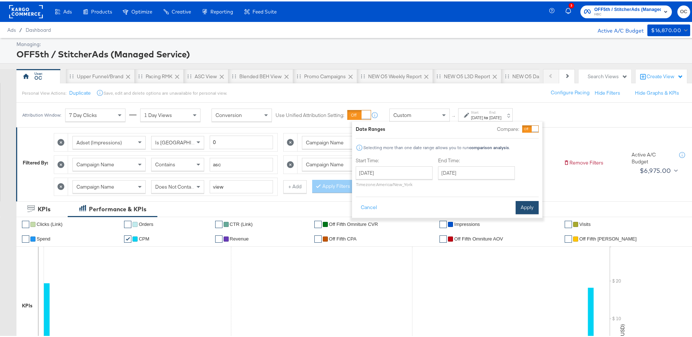
click at [520, 211] on button "Apply" at bounding box center [527, 206] width 23 height 13
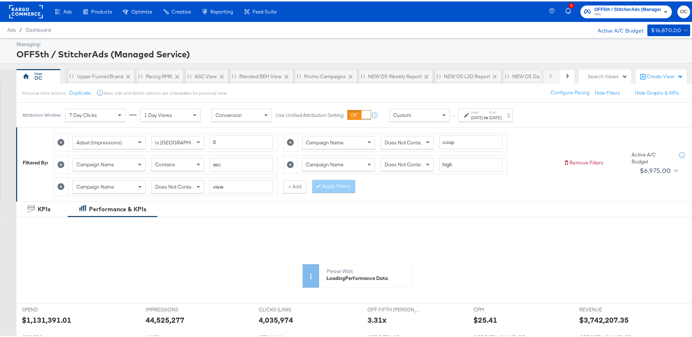
click at [59, 186] on icon at bounding box center [60, 185] width 7 height 7
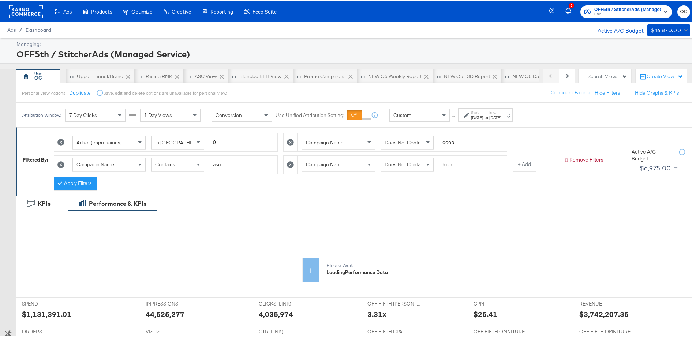
click at [62, 165] on icon at bounding box center [60, 163] width 7 height 7
type input "high"
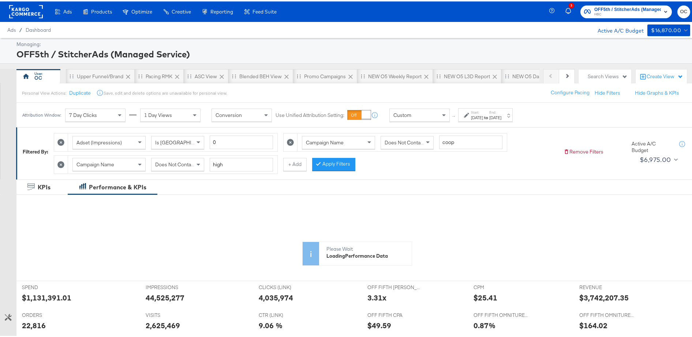
click at [63, 164] on icon at bounding box center [60, 163] width 7 height 7
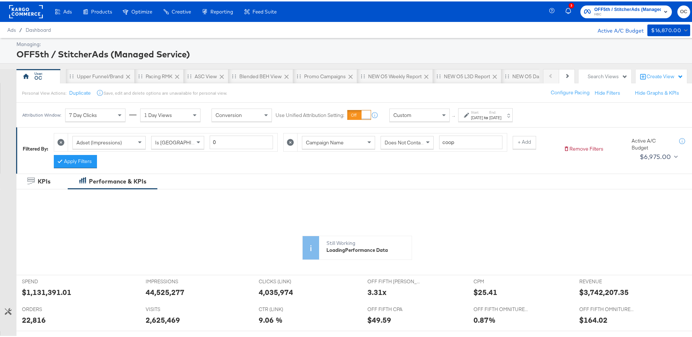
click at [80, 167] on div "Filtered By: Adset (Impressions) Is Greater Than 0 Campaign Name Does Not Conta…" at bounding box center [356, 149] width 681 height 46
click at [84, 160] on button "Apply Filters" at bounding box center [75, 160] width 43 height 13
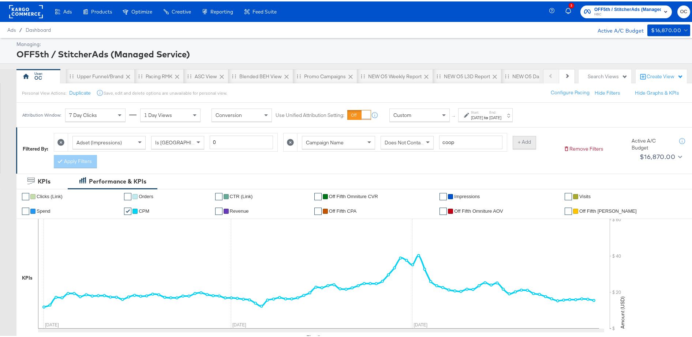
click at [521, 143] on button "+ Add" at bounding box center [524, 141] width 23 height 13
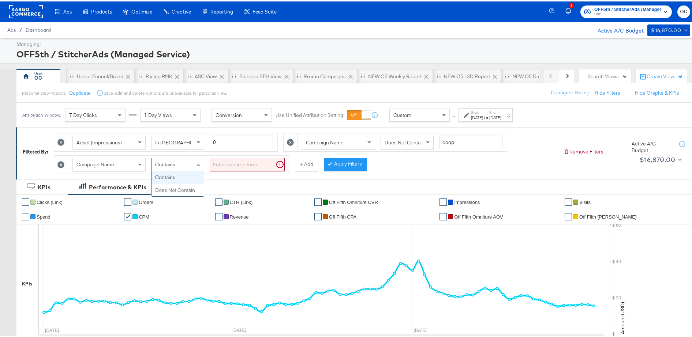
click at [188, 166] on div "Contains" at bounding box center [178, 163] width 52 height 12
click at [239, 169] on input "search" at bounding box center [247, 164] width 75 height 14
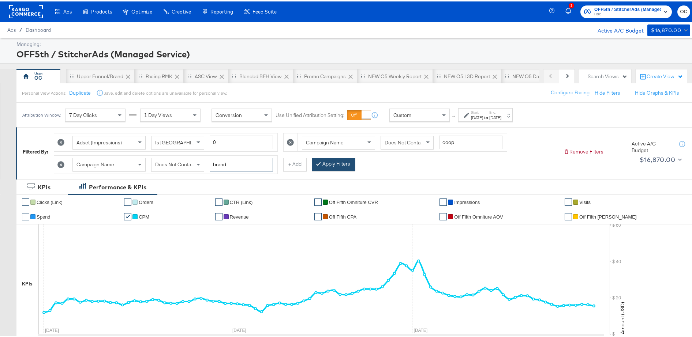
type input "brand"
click at [336, 164] on button "Apply Filters" at bounding box center [333, 163] width 43 height 13
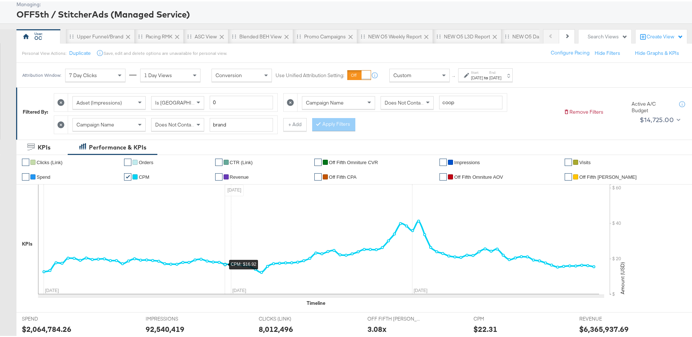
scroll to position [30, 0]
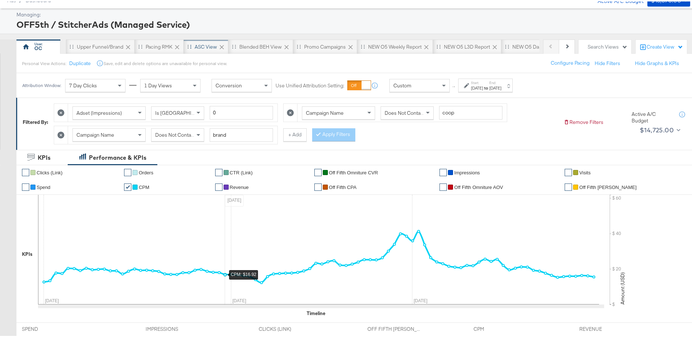
click at [208, 44] on div "ASC View" at bounding box center [206, 45] width 22 height 7
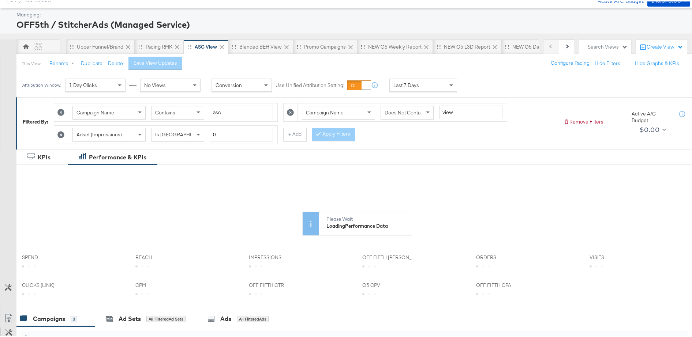
click at [431, 85] on div "Last 7 Days" at bounding box center [423, 84] width 67 height 12
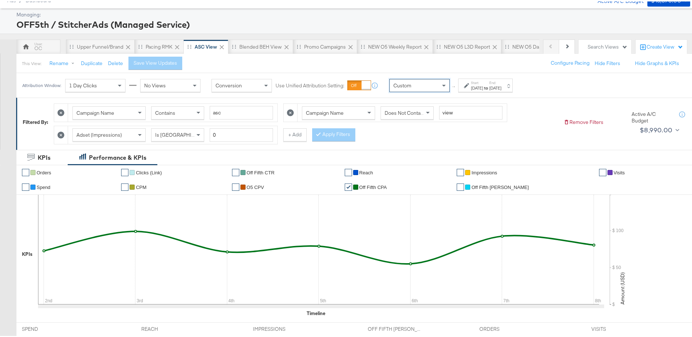
click at [501, 89] on div "[DATE]" at bounding box center [495, 87] width 12 height 6
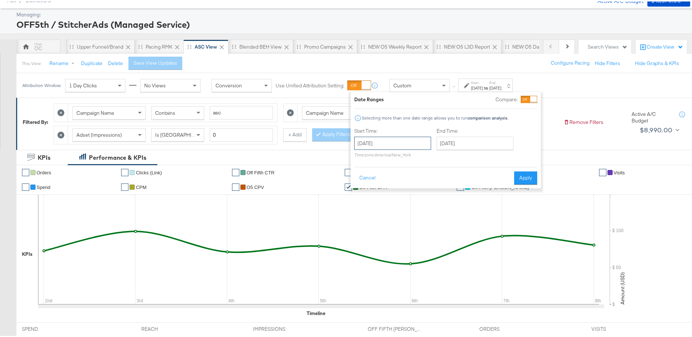
click at [417, 144] on input "[DATE]" at bounding box center [392, 141] width 77 height 13
click at [360, 158] on span "‹" at bounding box center [362, 157] width 11 height 11
click at [428, 180] on td "1" at bounding box center [425, 179] width 12 height 10
click at [479, 144] on input "[DATE]" at bounding box center [474, 141] width 77 height 13
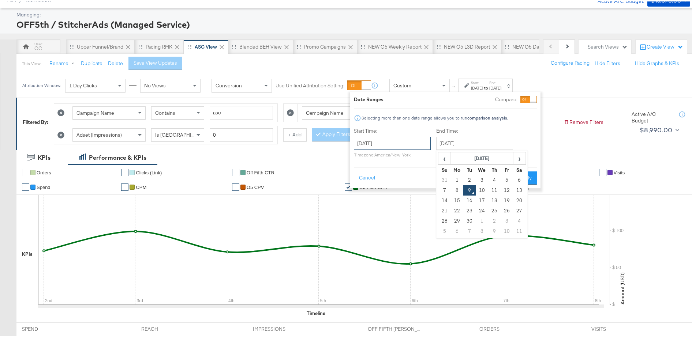
click at [418, 144] on input "[DATE]" at bounding box center [392, 141] width 77 height 13
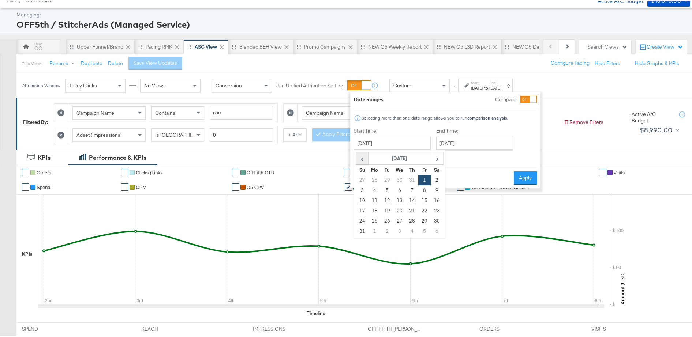
click at [363, 156] on span "‹" at bounding box center [361, 157] width 11 height 11
click at [395, 221] on td "30" at bounding box center [399, 220] width 12 height 10
type input "[DATE]"
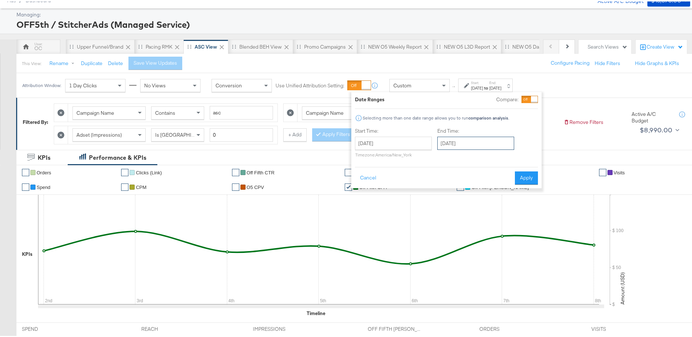
click at [461, 141] on input "[DATE]" at bounding box center [475, 141] width 77 height 13
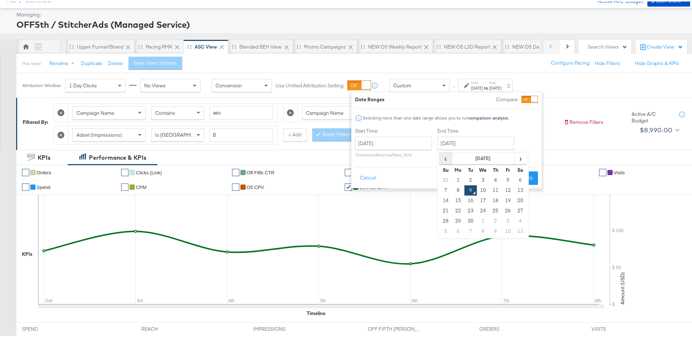
click at [442, 158] on span "‹" at bounding box center [445, 157] width 11 height 11
click at [446, 212] on td "17" at bounding box center [446, 210] width 12 height 10
type input "[DATE]"
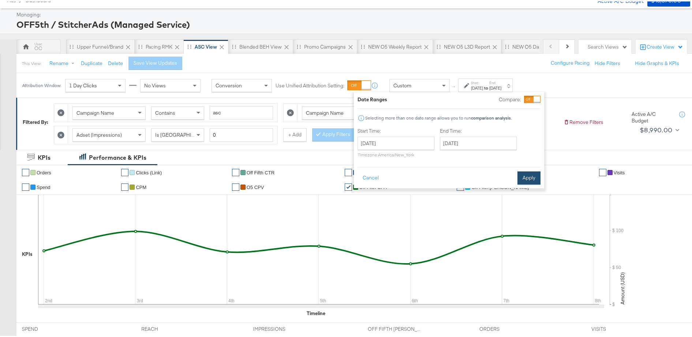
click at [531, 178] on button "Apply" at bounding box center [528, 176] width 23 height 13
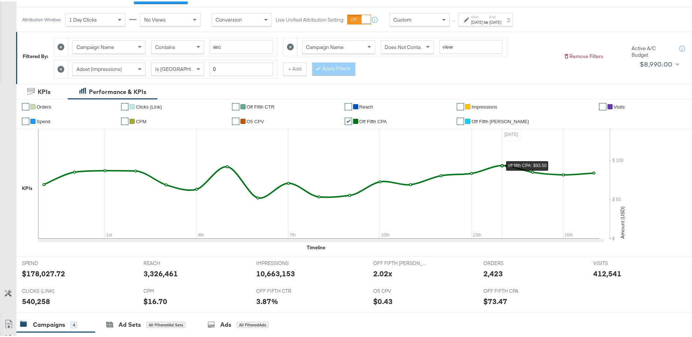
scroll to position [93, 0]
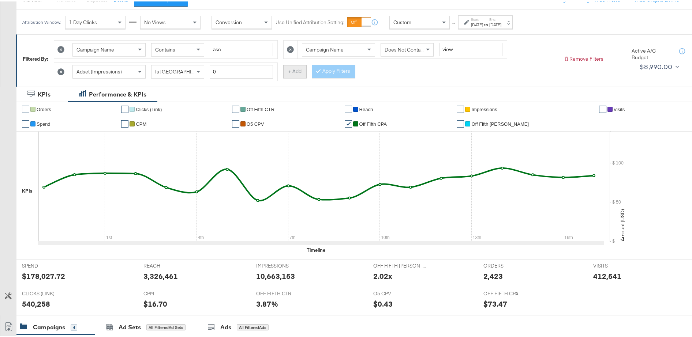
click at [292, 71] on button "+ Add" at bounding box center [294, 70] width 23 height 13
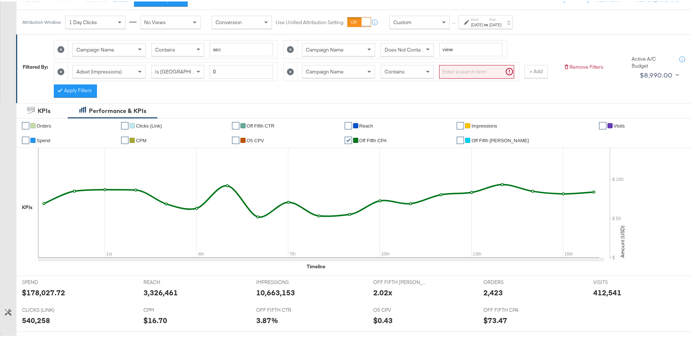
click at [399, 71] on span "Contains" at bounding box center [395, 70] width 20 height 7
click at [471, 74] on input "search" at bounding box center [476, 71] width 75 height 14
type input "high"
click at [83, 87] on button "Apply Filters" at bounding box center [75, 89] width 43 height 13
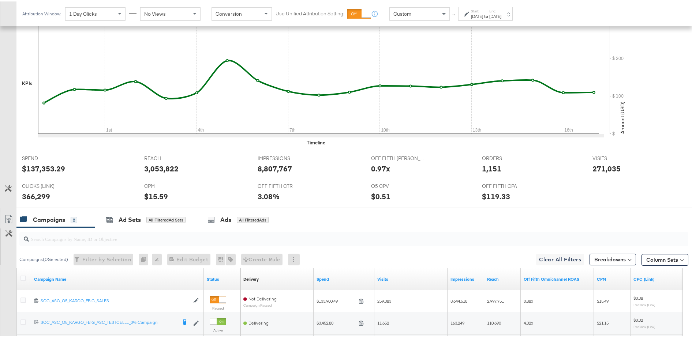
scroll to position [288, 0]
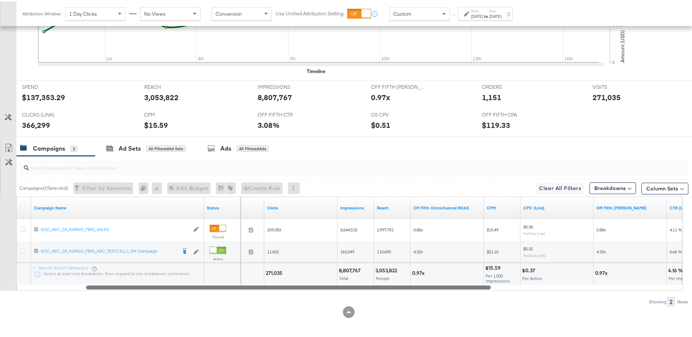
drag, startPoint x: 262, startPoint y: 286, endPoint x: 307, endPoint y: 288, distance: 45.4
click at [307, 288] on div at bounding box center [288, 286] width 405 height 6
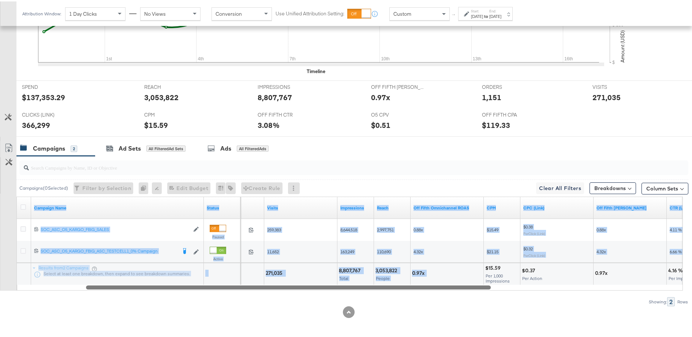
drag, startPoint x: 473, startPoint y: 283, endPoint x: 401, endPoint y: 284, distance: 72.1
click at [398, 284] on div "Campaign Name Status Spend Visits Impressions Reach Off Fifth Omnichannel ROAS …" at bounding box center [349, 242] width 666 height 94
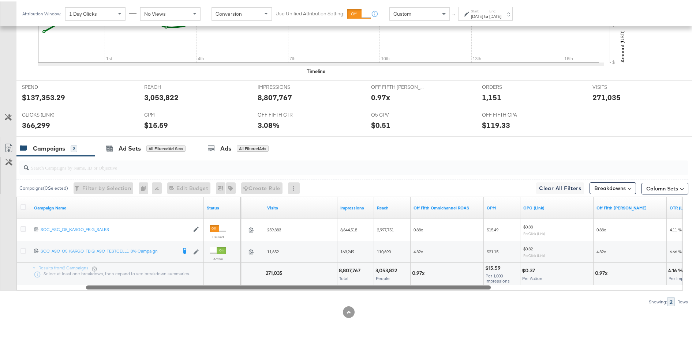
click at [433, 283] on div "Campaign Name Status Spend Visits Impressions Reach Off Fifth Omnichannel ROAS …" at bounding box center [349, 242] width 666 height 94
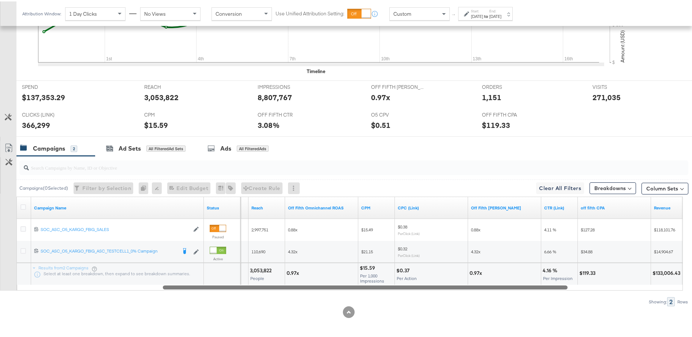
drag, startPoint x: 438, startPoint y: 284, endPoint x: 437, endPoint y: 290, distance: 5.5
click at [439, 287] on div at bounding box center [365, 286] width 405 height 6
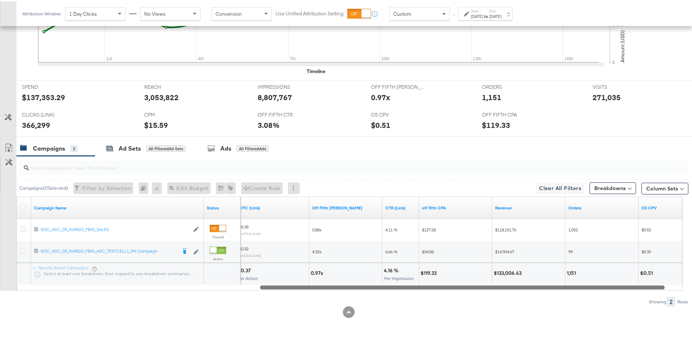
drag, startPoint x: 523, startPoint y: 287, endPoint x: 620, endPoint y: 288, distance: 97.0
click at [620, 288] on div at bounding box center [462, 286] width 405 height 6
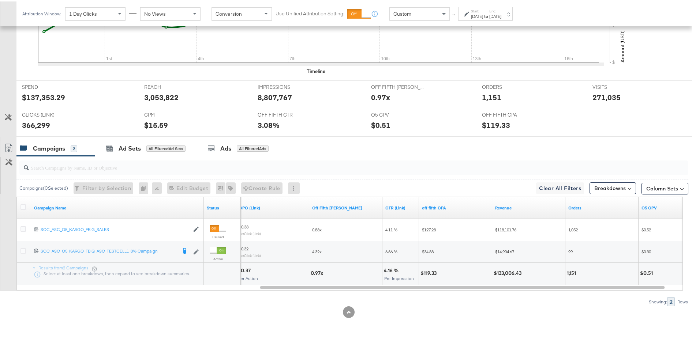
click at [501, 11] on div "End: [DATE]" at bounding box center [495, 12] width 12 height 11
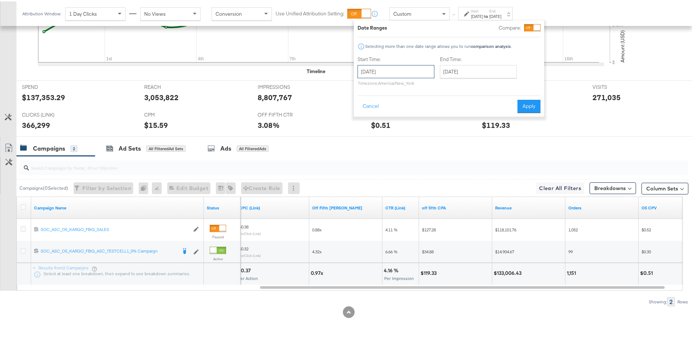
click at [409, 76] on input "[DATE]" at bounding box center [396, 70] width 77 height 13
click at [435, 85] on span "›" at bounding box center [440, 85] width 11 height 11
click at [379, 140] on td "18" at bounding box center [378, 138] width 12 height 10
type input "[DATE]"
click at [492, 70] on input "[DATE]" at bounding box center [480, 70] width 77 height 13
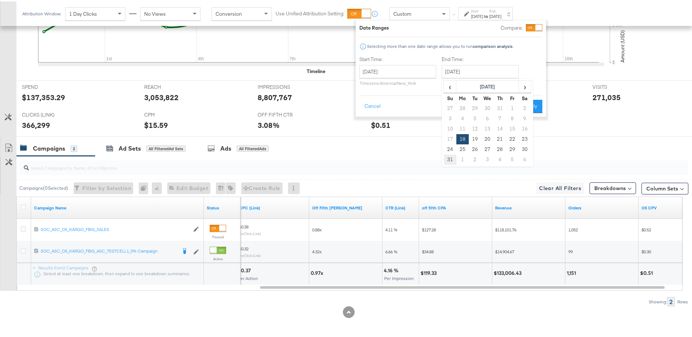
click at [451, 156] on td "31" at bounding box center [450, 158] width 12 height 10
click at [504, 70] on input "[DATE]" at bounding box center [479, 70] width 77 height 13
click at [525, 92] on th "Sa" at bounding box center [524, 97] width 12 height 10
click at [524, 89] on span "›" at bounding box center [524, 85] width 11 height 11
click at [463, 119] on td "8" at bounding box center [462, 117] width 12 height 10
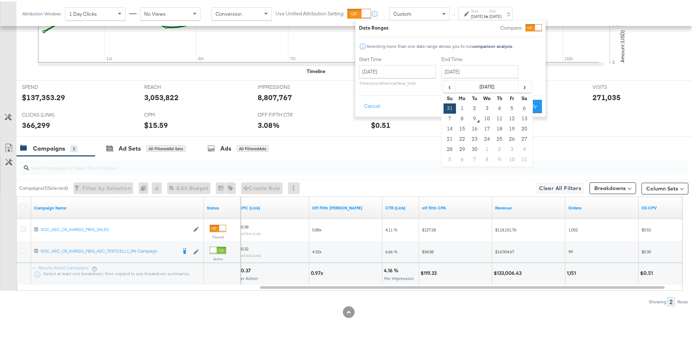
type input "[DATE]"
click at [533, 110] on button "Apply" at bounding box center [528, 104] width 23 height 13
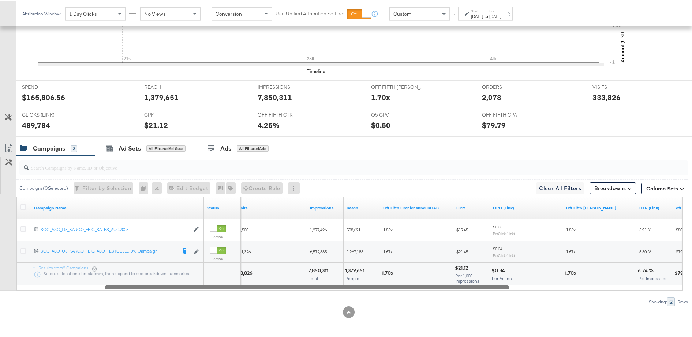
drag, startPoint x: 552, startPoint y: 285, endPoint x: 269, endPoint y: 282, distance: 282.5
click at [269, 282] on div "Campaign Name Status Visits Impressions Reach Off Fifth Omnichannel ROAS CPM CP…" at bounding box center [349, 242] width 666 height 94
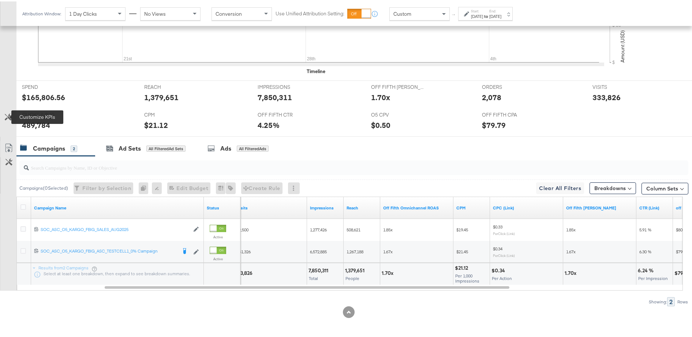
click at [9, 115] on icon at bounding box center [8, 115] width 7 height 7
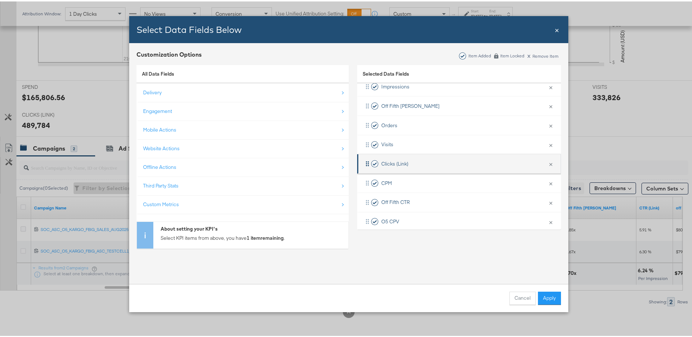
scroll to position [73, 0]
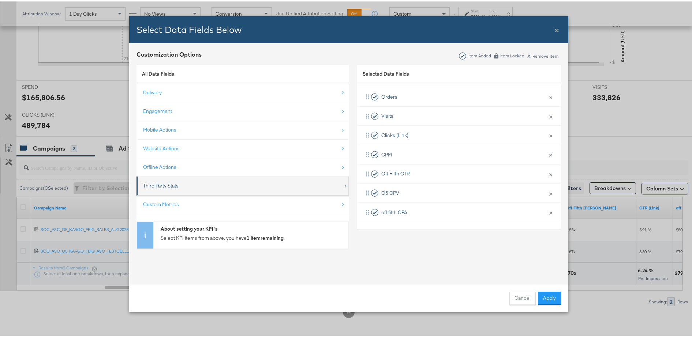
click at [211, 184] on div "Third Party Stats" at bounding box center [243, 184] width 200 height 15
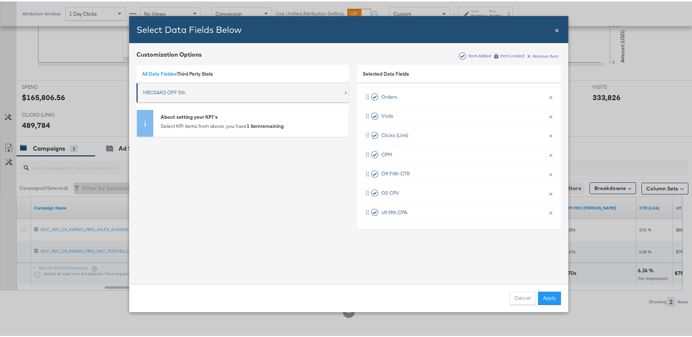
click at [173, 92] on div "HBCSAKS OFF 5th" at bounding box center [164, 91] width 42 height 7
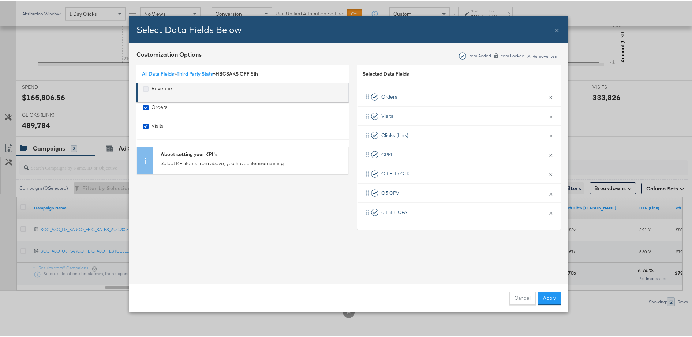
click at [144, 89] on icon "Revenue" at bounding box center [145, 87] width 5 height 5
click at [0, 0] on input "Revenue" at bounding box center [0, 0] width 0 height 0
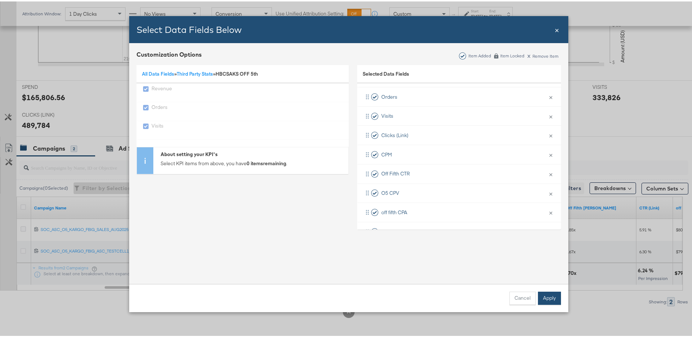
click at [555, 299] on button "Apply" at bounding box center [549, 297] width 23 height 13
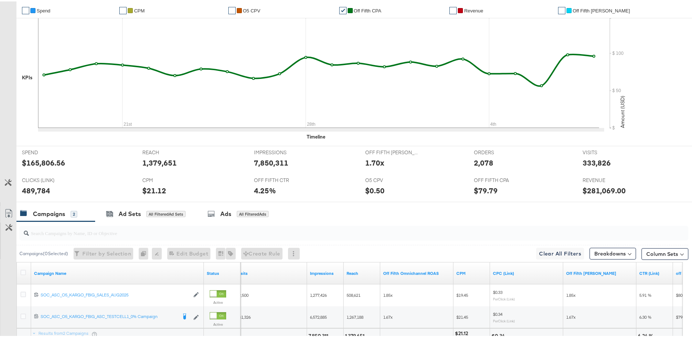
scroll to position [288, 0]
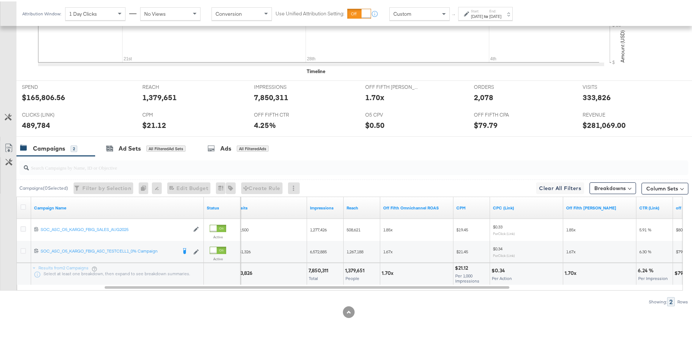
click at [483, 17] on div "[DATE]" at bounding box center [477, 15] width 12 height 6
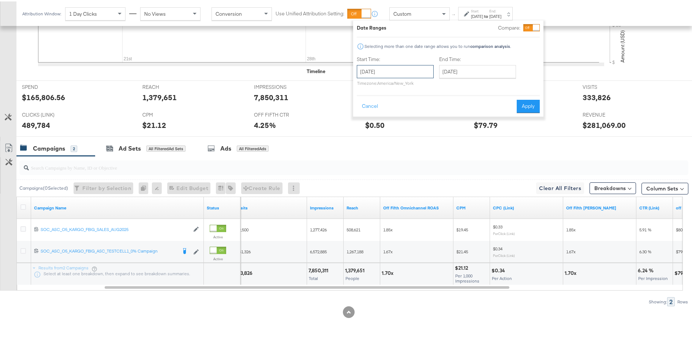
click at [416, 68] on input "[DATE]" at bounding box center [395, 70] width 77 height 13
click at [365, 87] on span "‹" at bounding box center [364, 85] width 11 height 11
click at [392, 107] on td "1" at bounding box center [390, 107] width 12 height 10
type input "[DATE]"
click at [487, 68] on input "[DATE]" at bounding box center [473, 70] width 77 height 13
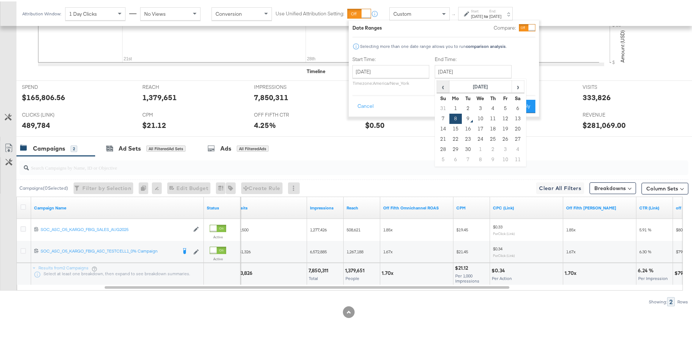
click at [445, 87] on span "‹" at bounding box center [442, 85] width 11 height 11
click at [487, 128] on td "17" at bounding box center [493, 128] width 12 height 10
type input "[DATE]"
click at [520, 110] on button "Apply" at bounding box center [524, 104] width 23 height 13
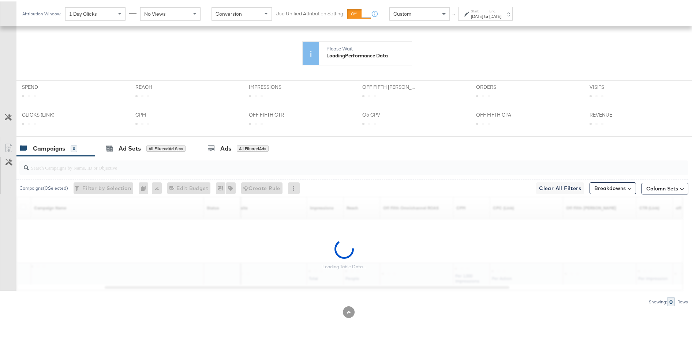
scroll to position [195, 0]
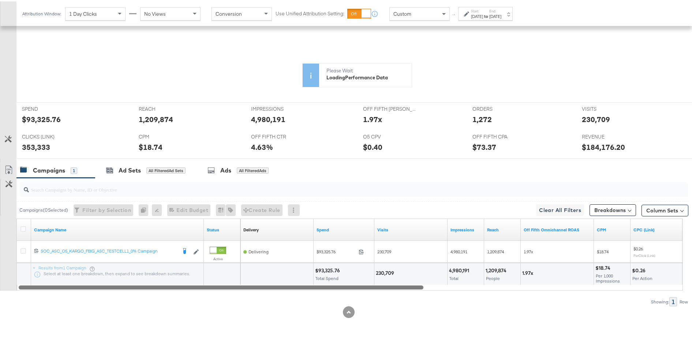
drag, startPoint x: 352, startPoint y: 285, endPoint x: 242, endPoint y: 276, distance: 109.9
click at [242, 276] on div "Campaign Name Status Delivery Sorting Unavailable Spend Visits Impressions Reac…" at bounding box center [349, 253] width 666 height 72
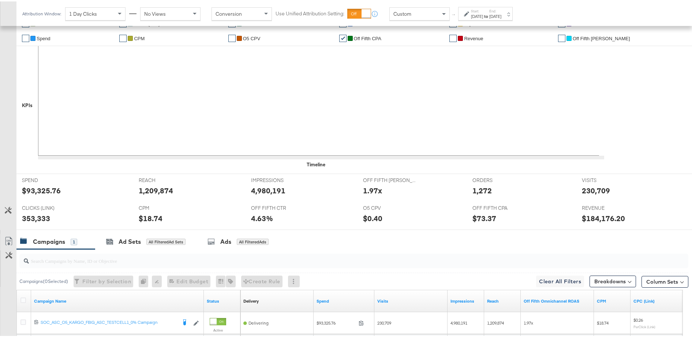
scroll to position [266, 0]
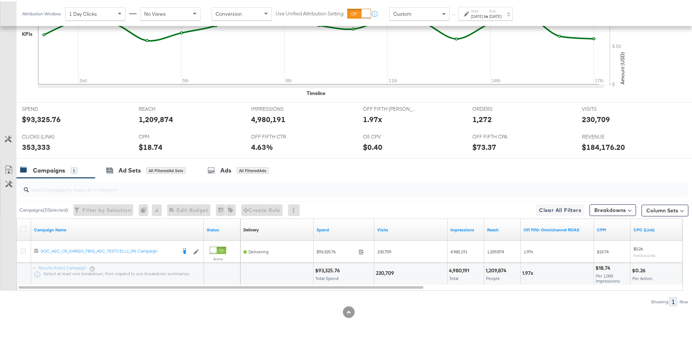
click at [501, 16] on div "[DATE]" at bounding box center [495, 15] width 12 height 6
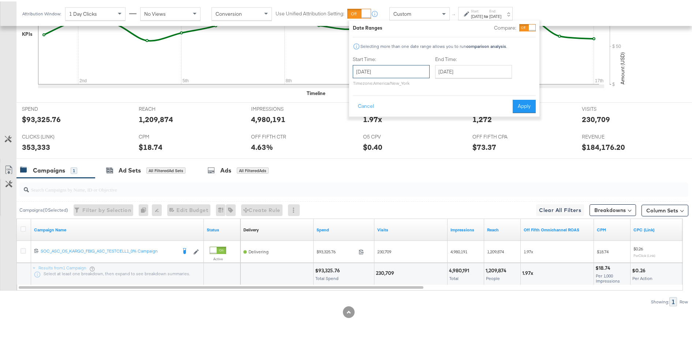
click at [397, 72] on input "[DATE]" at bounding box center [391, 70] width 77 height 13
click at [434, 126] on td "19" at bounding box center [436, 128] width 12 height 10
type input "[DATE]"
click at [532, 105] on button "Apply" at bounding box center [527, 104] width 23 height 13
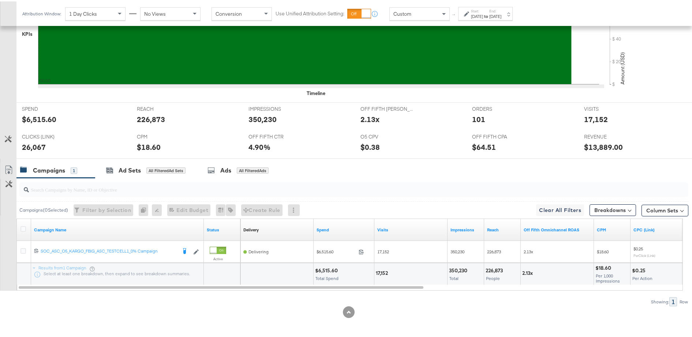
click at [501, 17] on div "[DATE]" at bounding box center [495, 15] width 12 height 6
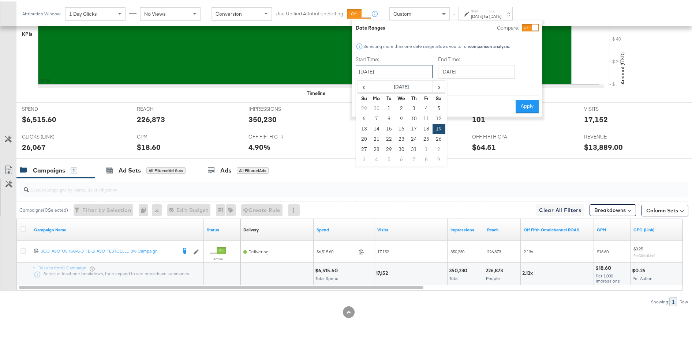
click at [420, 73] on input "[DATE]" at bounding box center [394, 70] width 77 height 13
click at [368, 138] on td "20" at bounding box center [364, 138] width 12 height 10
type input "[DATE]"
click at [526, 106] on button "Apply" at bounding box center [527, 104] width 23 height 13
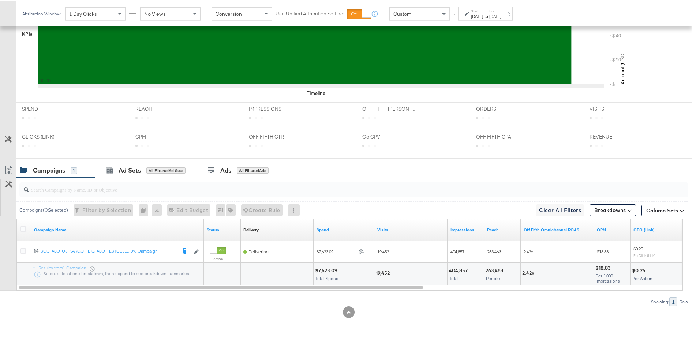
click at [501, 10] on label "End:" at bounding box center [495, 9] width 12 height 5
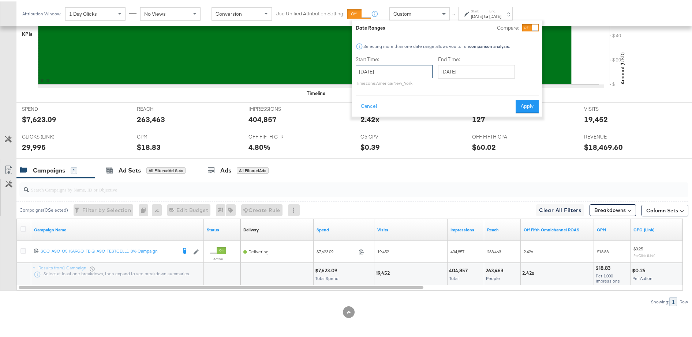
click at [421, 64] on input "[DATE]" at bounding box center [394, 70] width 77 height 13
click at [391, 147] on td "29" at bounding box center [389, 148] width 12 height 10
type input "[DATE]"
click at [516, 104] on button "Apply" at bounding box center [527, 104] width 23 height 13
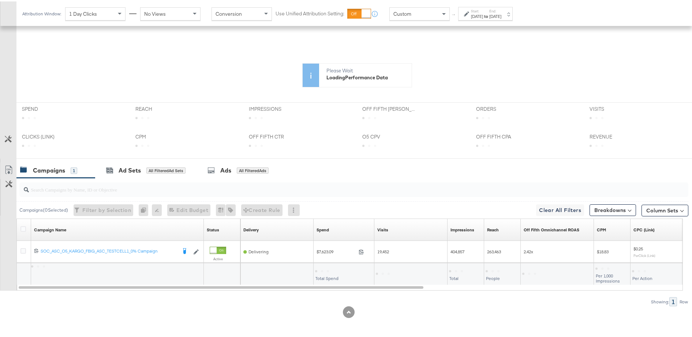
scroll to position [195, 0]
click at [501, 13] on div "[DATE]" at bounding box center [495, 15] width 12 height 6
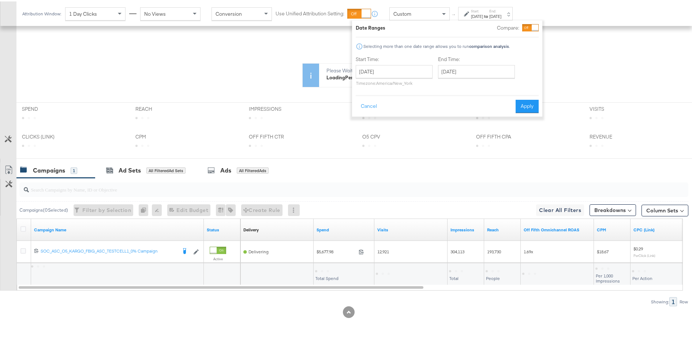
scroll to position [266, 0]
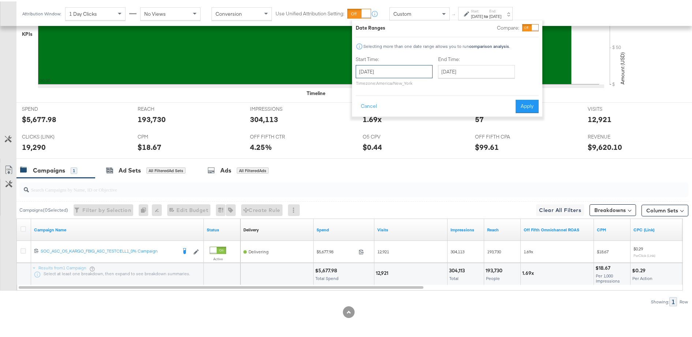
click at [419, 66] on input "[DATE]" at bounding box center [394, 70] width 77 height 13
click at [403, 145] on td "30" at bounding box center [401, 148] width 12 height 10
type input "[DATE]"
click at [527, 106] on button "Apply" at bounding box center [527, 104] width 23 height 13
